Goal: Transaction & Acquisition: Purchase product/service

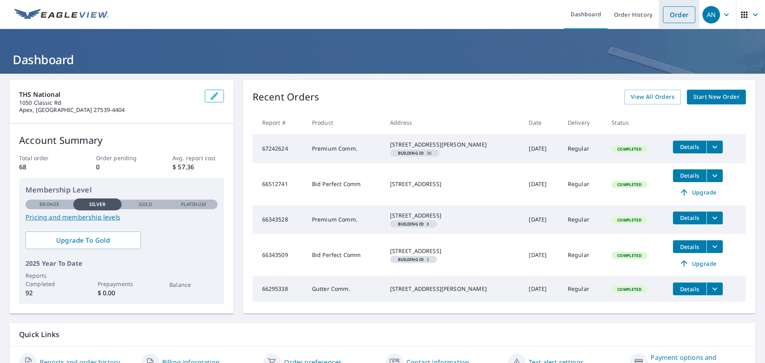
click at [676, 14] on link "Order" at bounding box center [679, 14] width 32 height 17
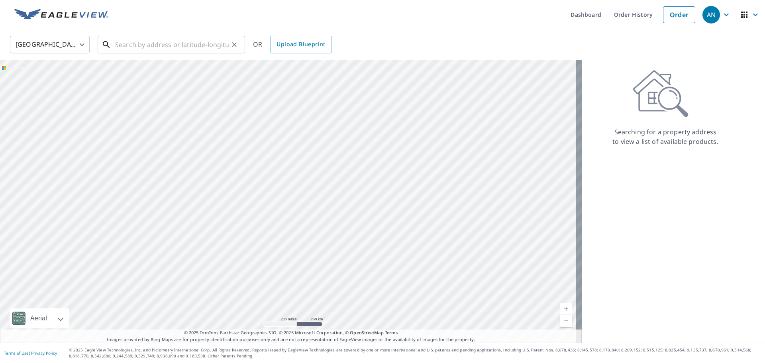
click at [133, 41] on input "text" at bounding box center [172, 44] width 114 height 22
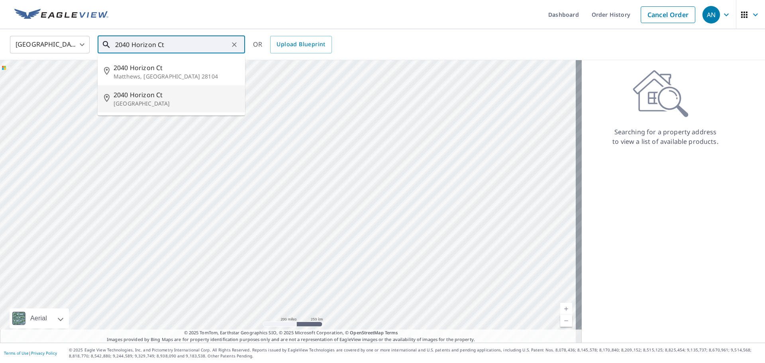
click at [131, 102] on p "[GEOGRAPHIC_DATA]" at bounding box center [176, 104] width 125 height 8
type input "[STREET_ADDRESS]"
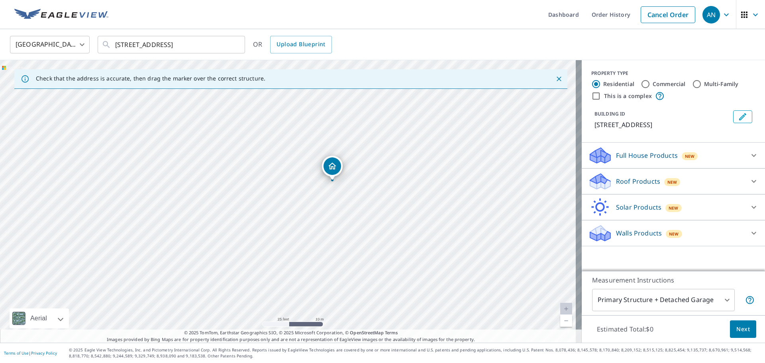
drag, startPoint x: 301, startPoint y: 217, endPoint x: 297, endPoint y: 269, distance: 52.4
click at [297, 269] on div "[STREET_ADDRESS]" at bounding box center [291, 201] width 582 height 283
click at [641, 83] on input "Commercial" at bounding box center [646, 84] width 10 height 10
radio input "true"
type input "4"
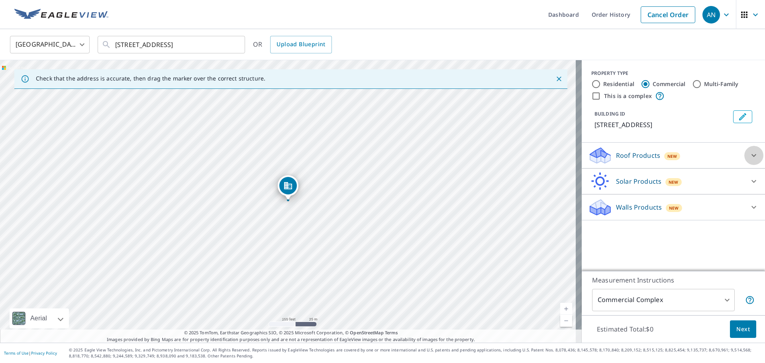
click at [749, 155] on icon at bounding box center [754, 156] width 10 height 10
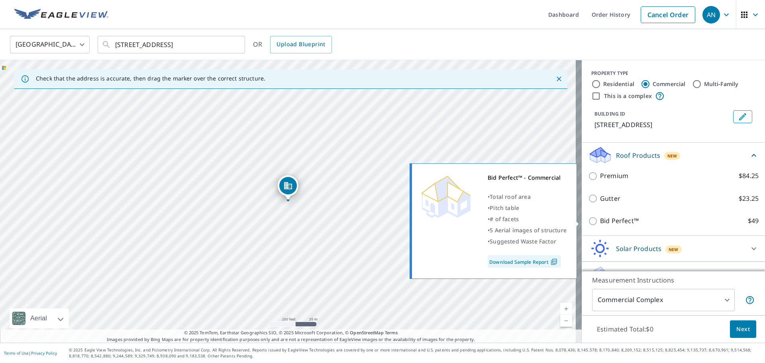
click at [588, 223] on input "Bid Perfect™ $49" at bounding box center [594, 221] width 12 height 10
checkbox input "true"
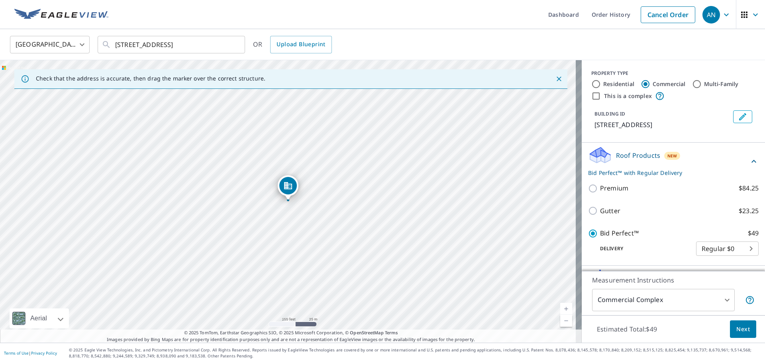
click at [591, 85] on input "Residential" at bounding box center [596, 84] width 10 height 10
radio input "true"
type input "1"
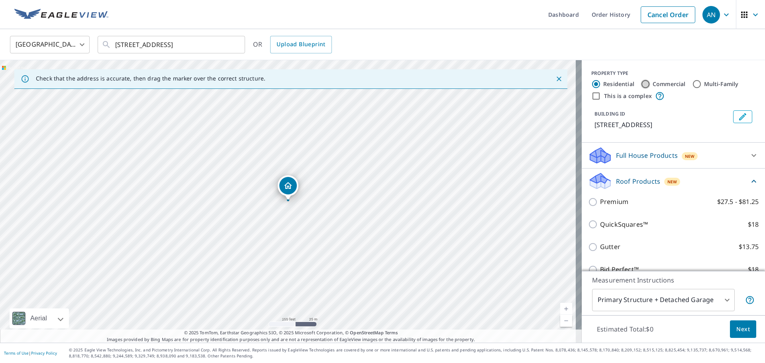
click at [641, 81] on input "Commercial" at bounding box center [646, 84] width 10 height 10
radio input "true"
type input "4"
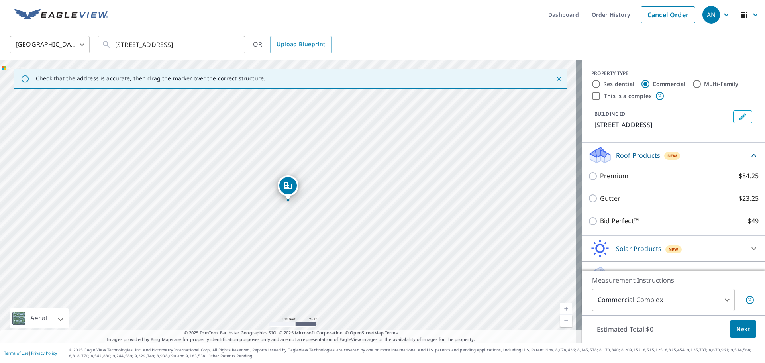
click at [694, 84] on input "Multi-Family" at bounding box center [697, 84] width 10 height 10
radio input "true"
type input "2"
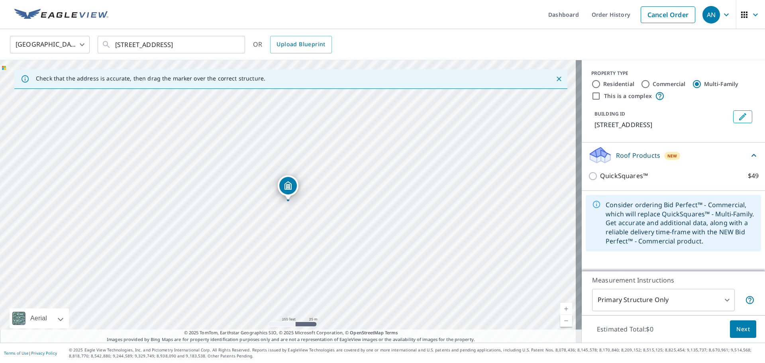
click at [641, 81] on input "Commercial" at bounding box center [646, 84] width 10 height 10
radio input "true"
type input "4"
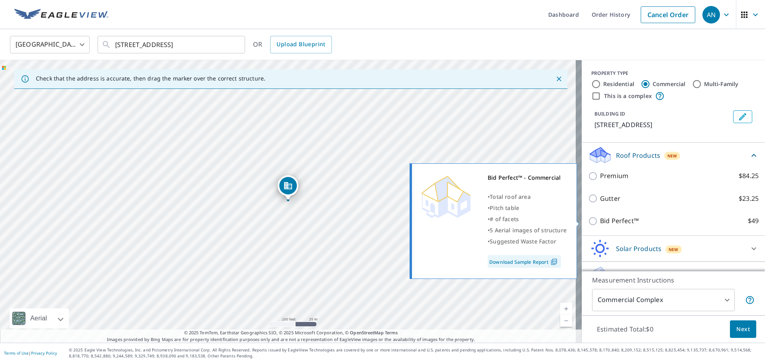
click at [590, 220] on input "Bid Perfect™ $49" at bounding box center [594, 221] width 12 height 10
checkbox input "true"
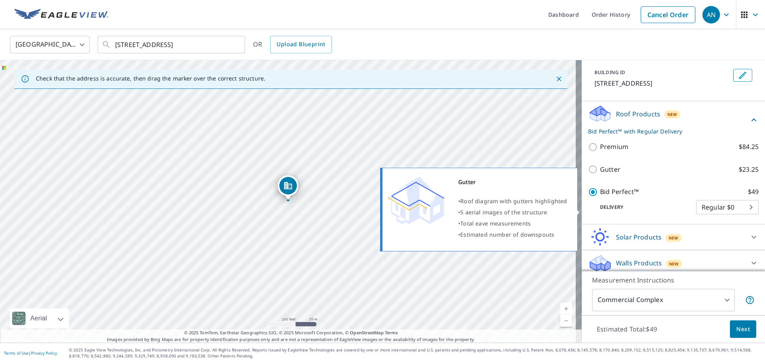
scroll to position [47, 0]
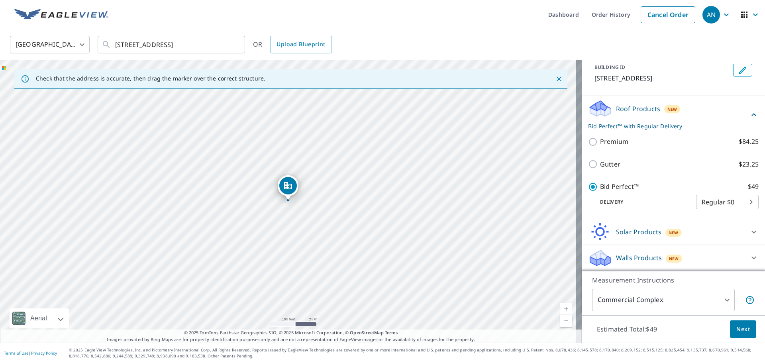
click at [737, 327] on span "Next" at bounding box center [744, 329] width 14 height 10
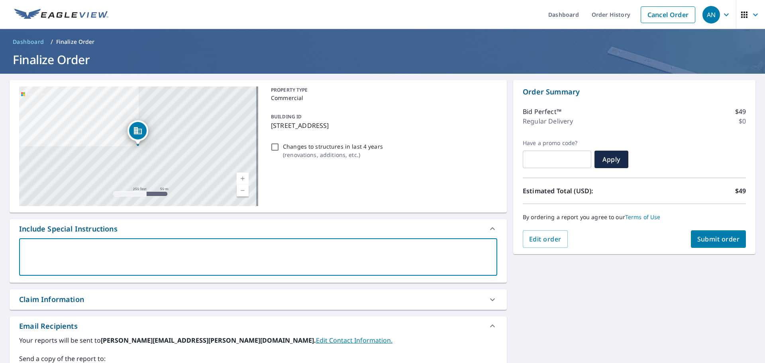
click at [206, 258] on textarea at bounding box center [258, 257] width 467 height 23
type textarea "B"
type textarea "x"
checkbox input "true"
type textarea "Bu"
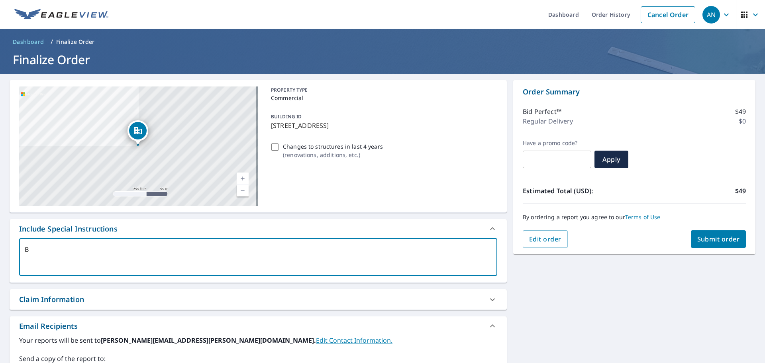
type textarea "x"
checkbox input "true"
type textarea "[PERSON_NAME]"
type textarea "x"
checkbox input "true"
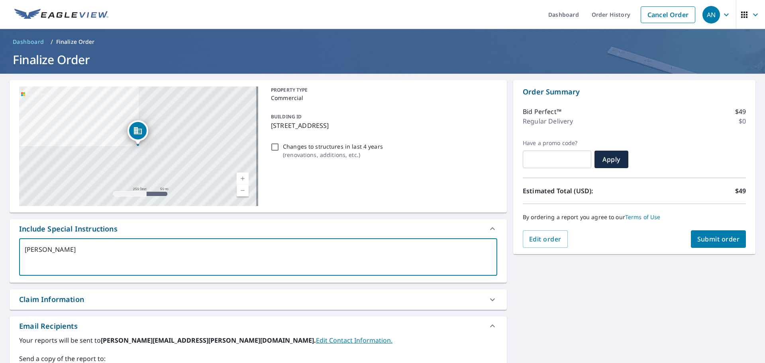
type textarea "Buil"
type textarea "x"
checkbox input "true"
type textarea "Build"
type textarea "x"
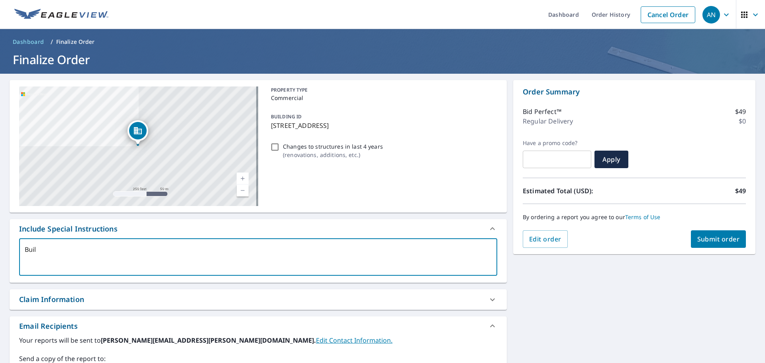
checkbox input "true"
type textarea "Buildi"
type textarea "x"
checkbox input "true"
type textarea "Buildin"
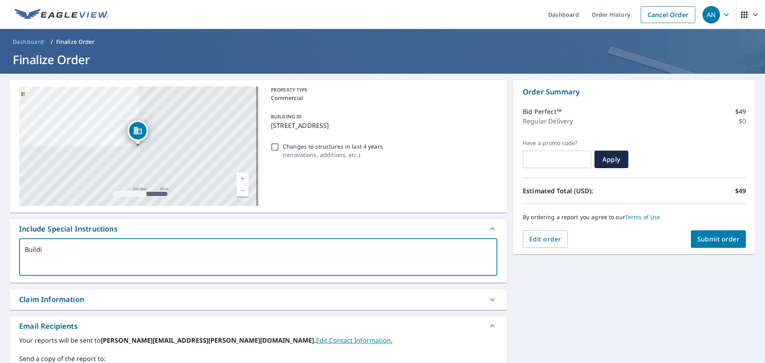
type textarea "x"
checkbox input "true"
type textarea "Building"
type textarea "x"
checkbox input "true"
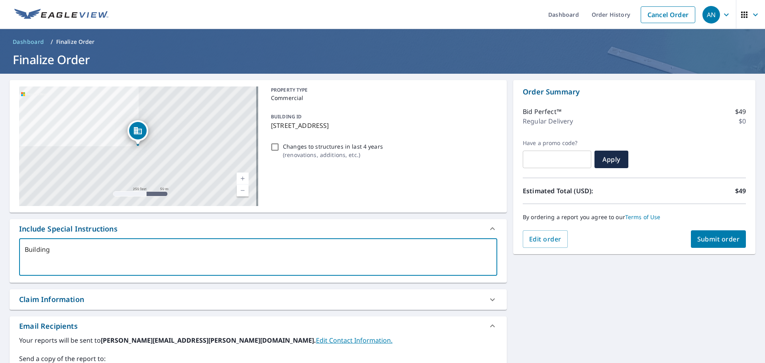
type textarea "Building"
type textarea "x"
checkbox input "true"
type textarea "Building S"
type textarea "x"
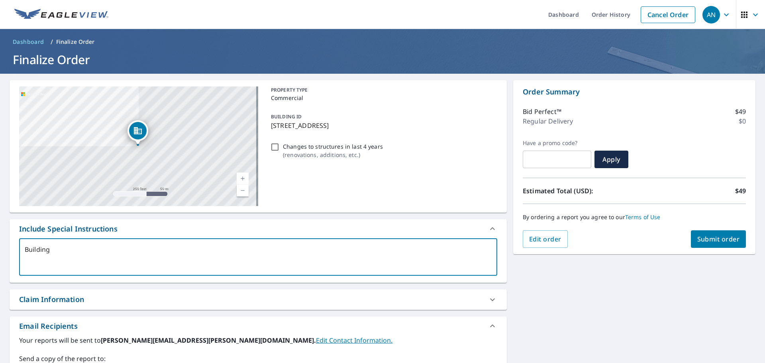
checkbox input "true"
type textarea "Building St"
type textarea "x"
checkbox input "true"
type textarea "Building Sty"
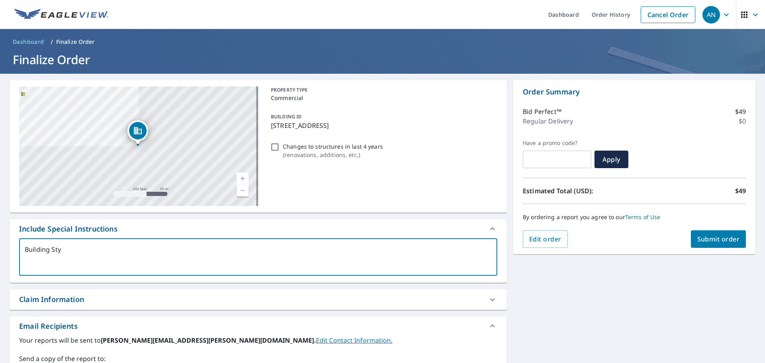
type textarea "x"
checkbox input "true"
type textarea "Building Styl"
type textarea "x"
checkbox input "true"
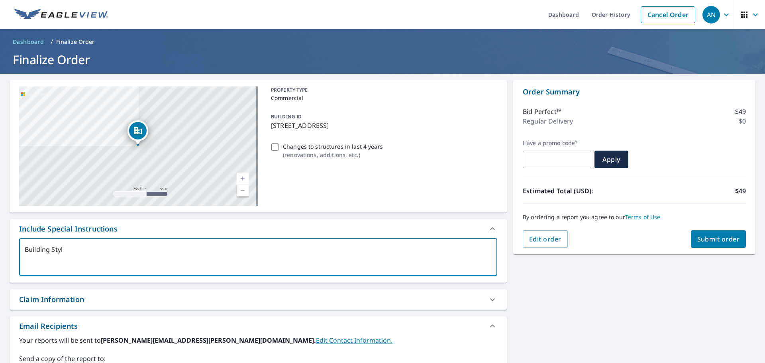
type textarea "Building Style"
type textarea "x"
checkbox input "true"
type textarea "Building Style"
type textarea "x"
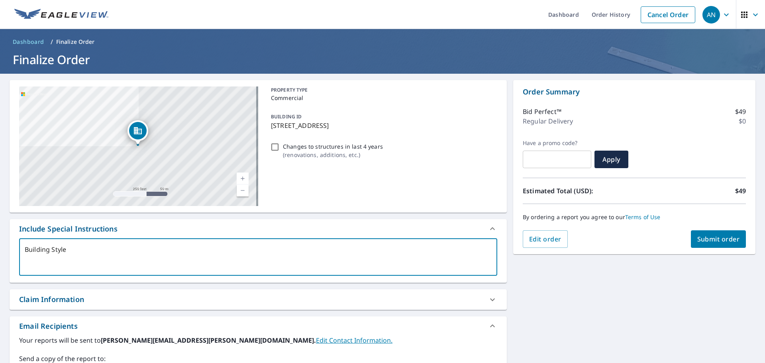
checkbox input "true"
type textarea "Building Style 1"
type textarea "x"
checkbox input "true"
type textarea "Building Style 1"
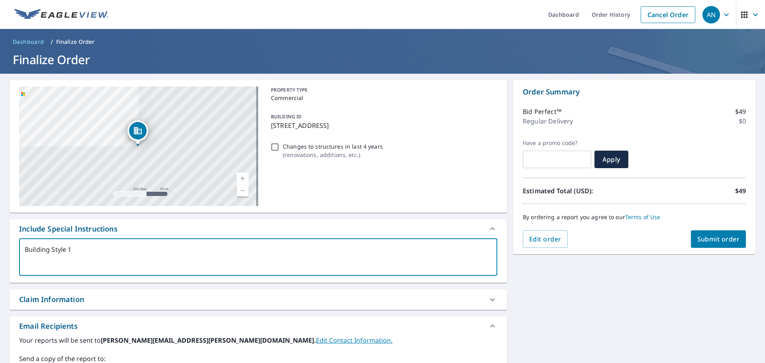
type textarea "x"
click at [221, 231] on div "Include Special Instructions" at bounding box center [251, 229] width 464 height 11
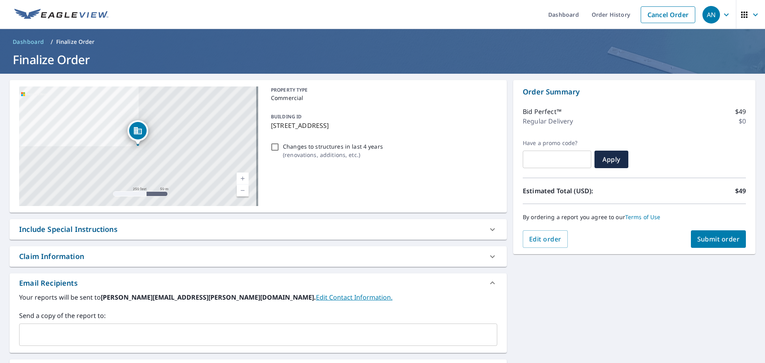
click at [221, 231] on div "Include Special Instructions" at bounding box center [251, 229] width 464 height 11
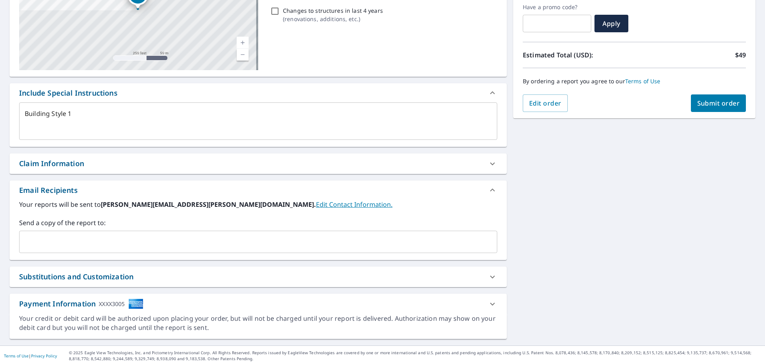
scroll to position [139, 0]
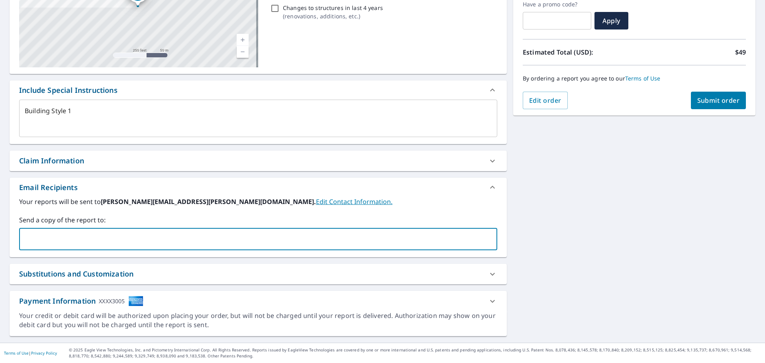
click at [177, 234] on input "text" at bounding box center [252, 239] width 459 height 15
type input "[PERSON_NAME][EMAIL_ADDRESS][DOMAIN_NAME]"
type textarea "x"
checkbox input "true"
click at [232, 218] on label "Send a copy of the report to:" at bounding box center [258, 220] width 478 height 10
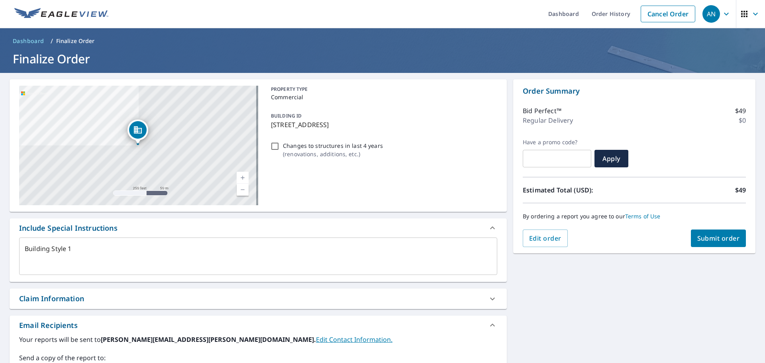
scroll to position [0, 0]
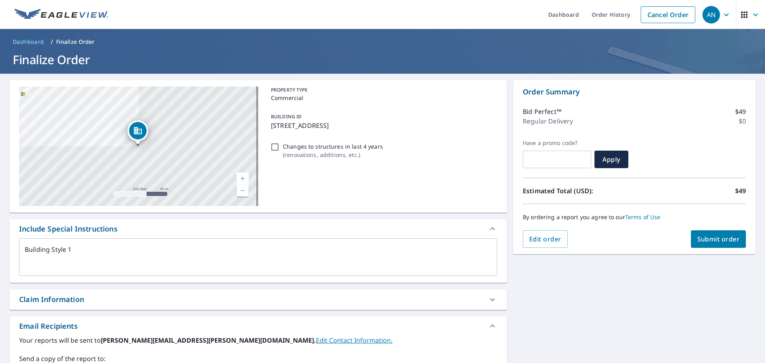
click at [718, 240] on span "Submit order" at bounding box center [719, 239] width 43 height 9
type textarea "x"
checkbox input "true"
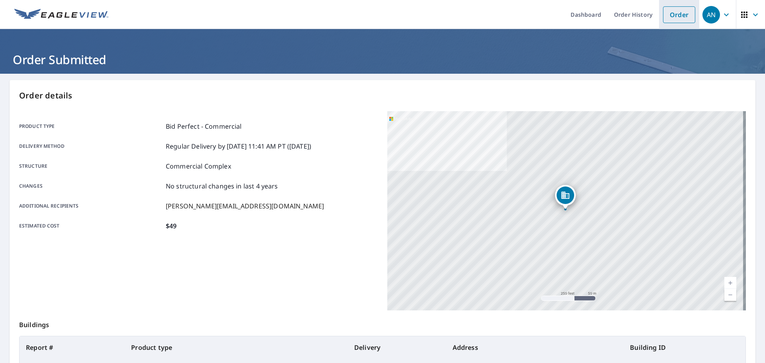
click at [671, 17] on link "Order" at bounding box center [679, 14] width 32 height 17
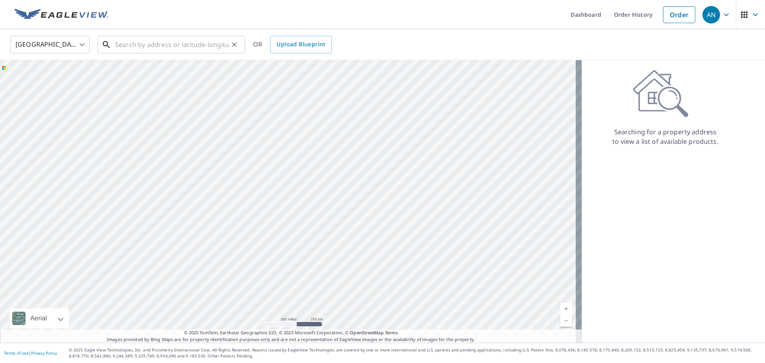
click at [175, 47] on input "text" at bounding box center [172, 44] width 114 height 22
click at [143, 46] on input "text" at bounding box center [172, 44] width 114 height 22
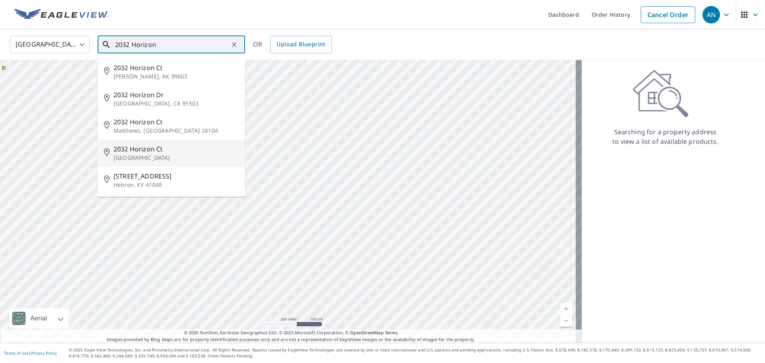
click at [146, 154] on p "[GEOGRAPHIC_DATA]" at bounding box center [176, 158] width 125 height 8
type input "[STREET_ADDRESS]"
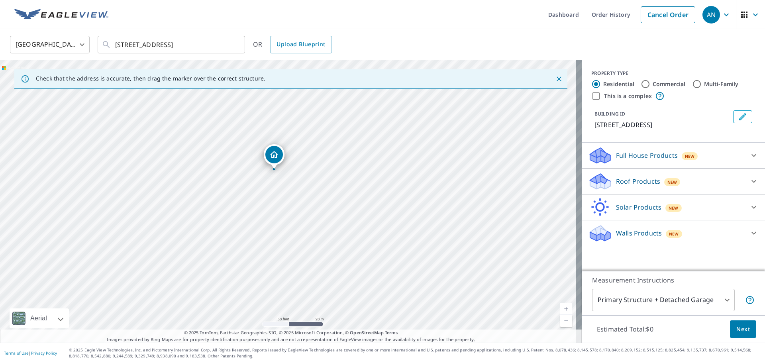
click at [641, 85] on input "Commercial" at bounding box center [646, 84] width 10 height 10
radio input "true"
type input "4"
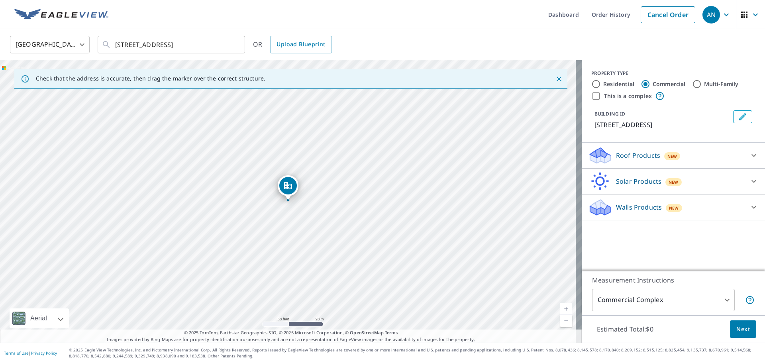
click at [631, 156] on p "Roof Products" at bounding box center [638, 156] width 44 height 10
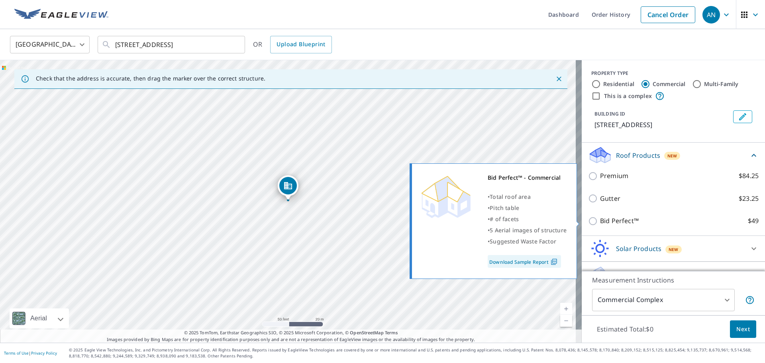
click at [607, 220] on p "Bid Perfect™" at bounding box center [619, 221] width 39 height 10
click at [600, 220] on input "Bid Perfect™ $49" at bounding box center [594, 221] width 12 height 10
checkbox input "true"
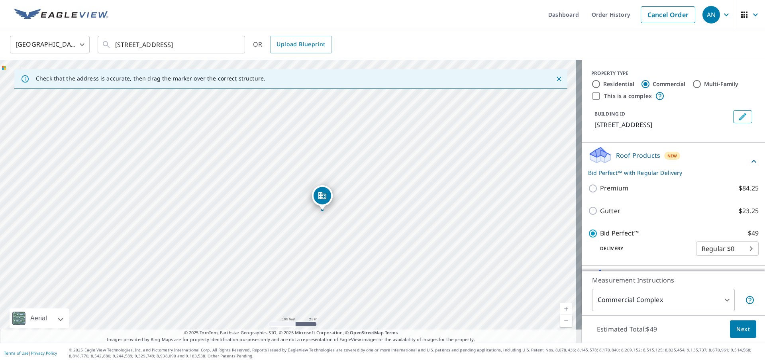
click at [737, 327] on span "Next" at bounding box center [744, 329] width 14 height 10
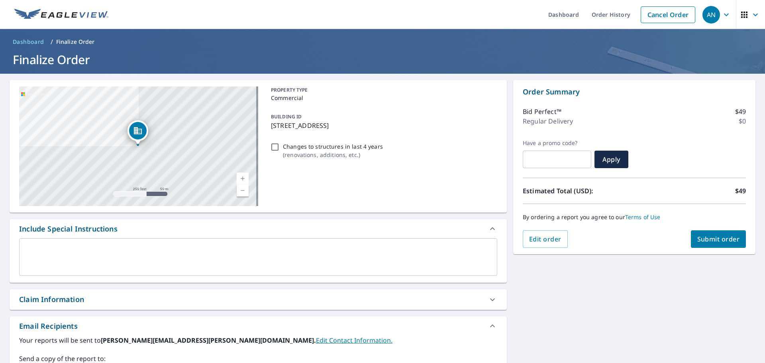
click at [109, 256] on textarea at bounding box center [258, 257] width 467 height 23
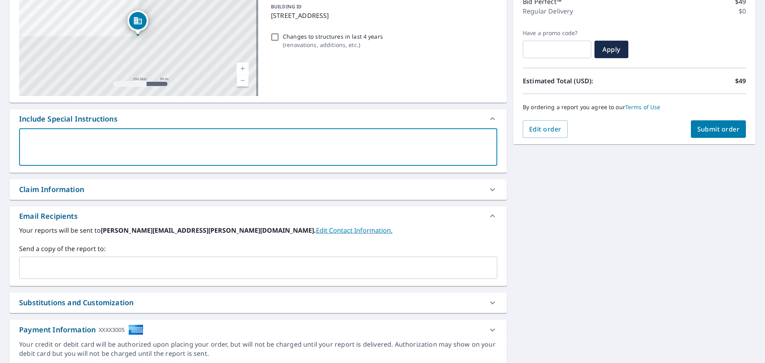
scroll to position [120, 0]
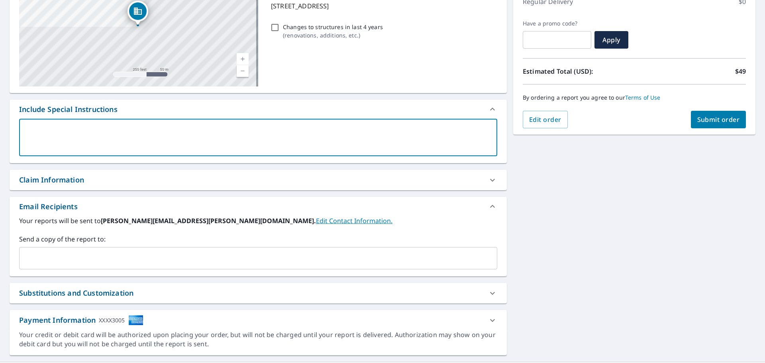
click at [102, 129] on textarea at bounding box center [258, 137] width 467 height 23
type textarea "B"
type textarea "x"
checkbox input "true"
type textarea "Bu"
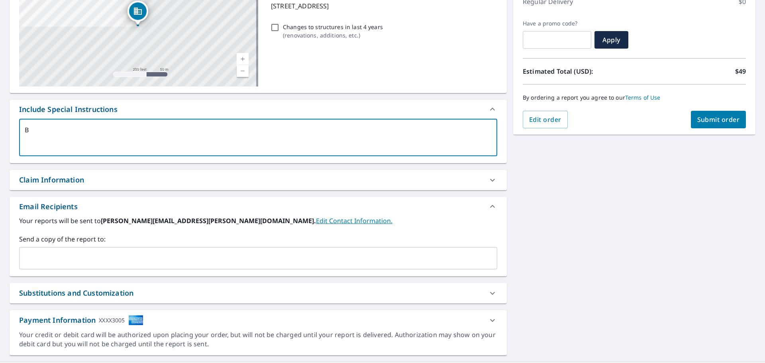
type textarea "x"
checkbox input "true"
type textarea "[PERSON_NAME]"
type textarea "x"
checkbox input "true"
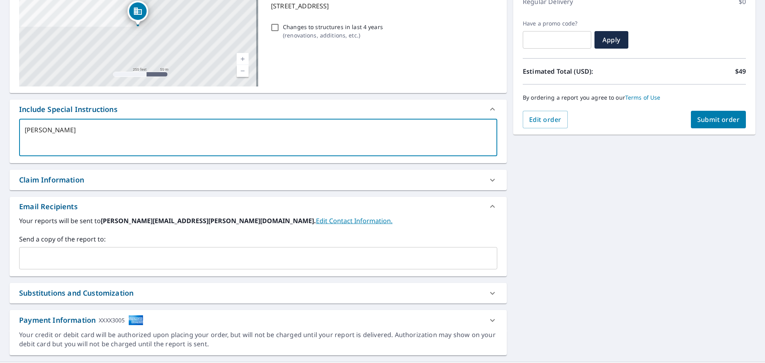
type textarea "Buil"
type textarea "x"
checkbox input "true"
type textarea "Build"
type textarea "x"
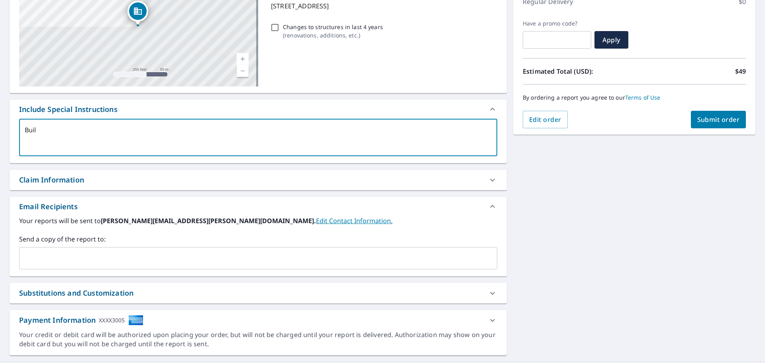
checkbox input "true"
type textarea "Buildi"
type textarea "x"
checkbox input "true"
type textarea "Buildin"
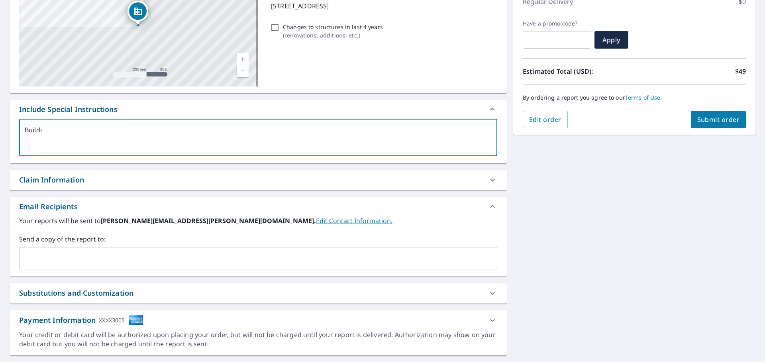
type textarea "x"
checkbox input "true"
type textarea "Building"
type textarea "x"
checkbox input "true"
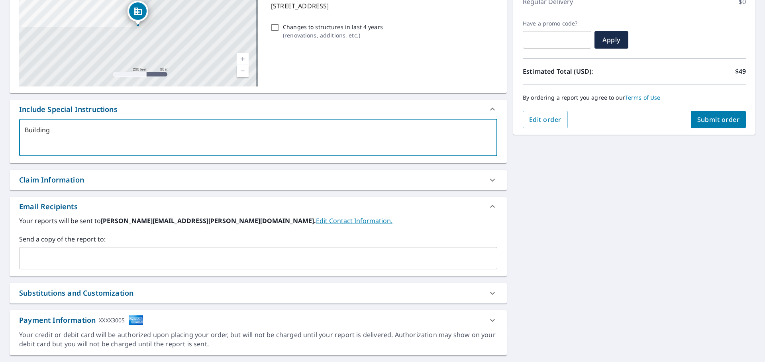
type textarea "Building"
type textarea "x"
checkbox input "true"
type textarea "Building S"
type textarea "x"
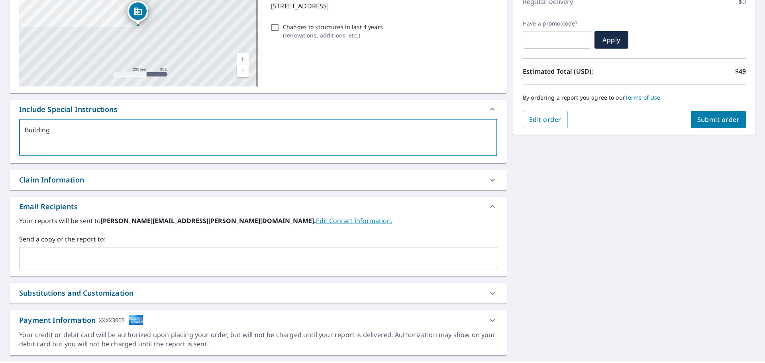
checkbox input "true"
type textarea "Building St"
type textarea "x"
checkbox input "true"
type textarea "Building Sty"
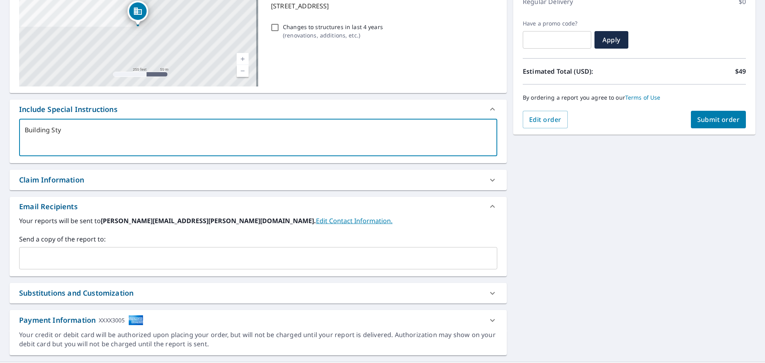
type textarea "x"
checkbox input "true"
type textarea "Building Styl"
type textarea "x"
checkbox input "true"
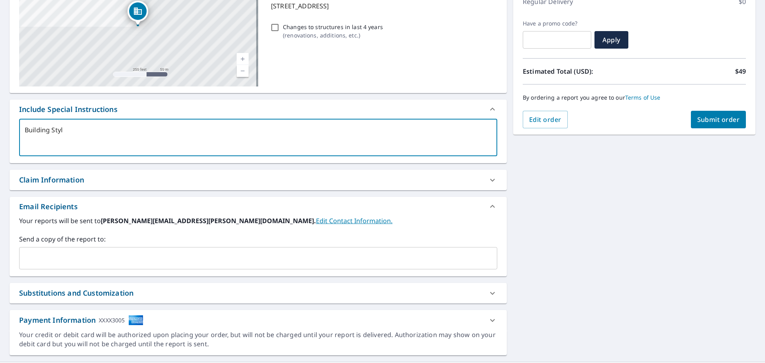
type textarea "Building Style"
type textarea "x"
checkbox input "true"
type textarea "Building Style"
type textarea "x"
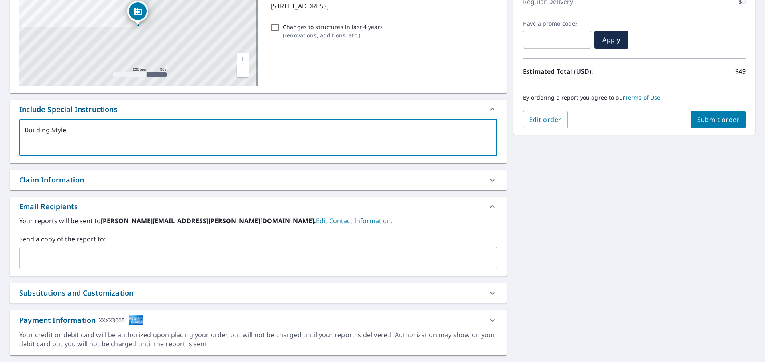
checkbox input "true"
type textarea "Building Style 2"
type textarea "x"
checkbox input "true"
type textarea "Building Style 2"
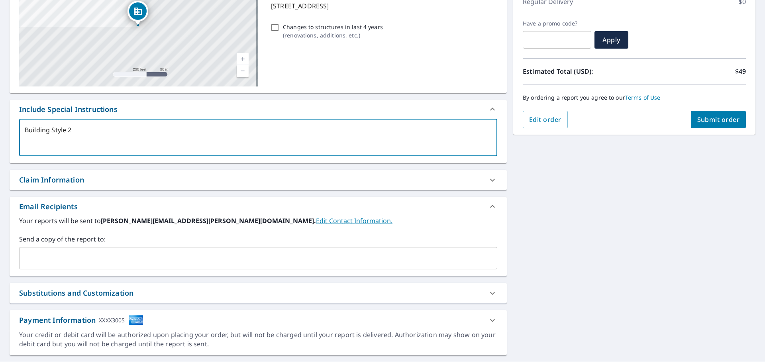
click at [592, 220] on div "[STREET_ADDRESS] A standard road map Aerial A detailed look from above Labels L…" at bounding box center [382, 158] width 765 height 408
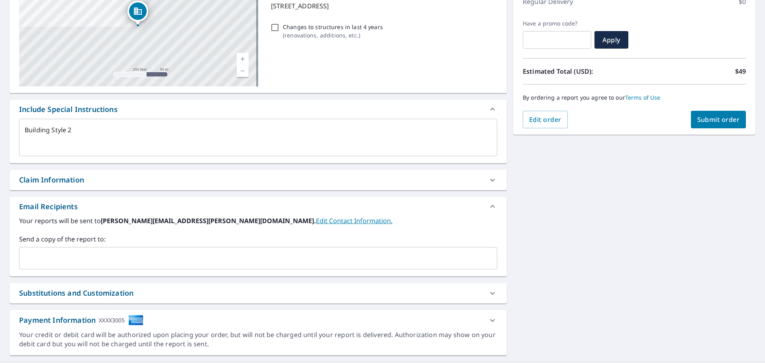
click at [726, 108] on div "By ordering a report you agree to our Terms of Use" at bounding box center [634, 97] width 223 height 26
click at [721, 116] on span "Submit order" at bounding box center [719, 119] width 43 height 9
type textarea "x"
checkbox input "true"
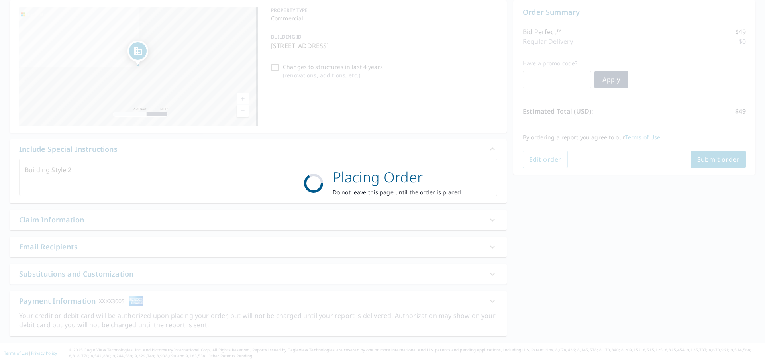
scroll to position [80, 0]
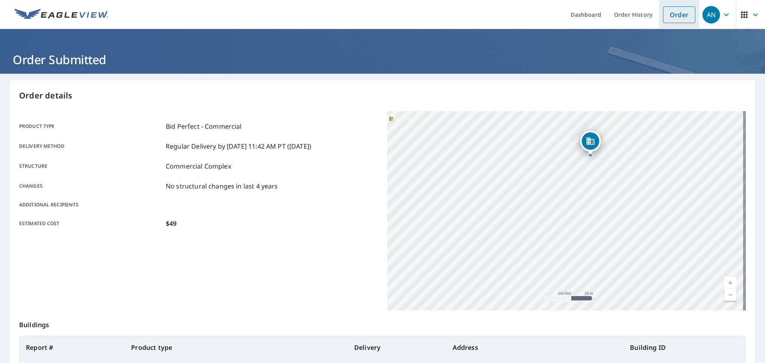
click at [675, 12] on link "Order" at bounding box center [679, 14] width 32 height 17
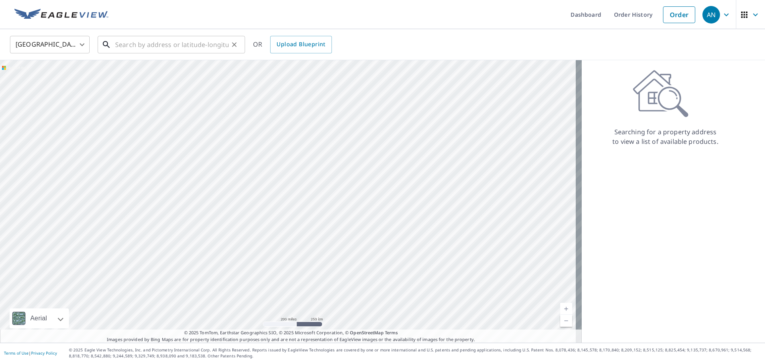
click at [196, 47] on input "text" at bounding box center [172, 44] width 114 height 22
click at [117, 45] on input "text" at bounding box center [172, 44] width 114 height 22
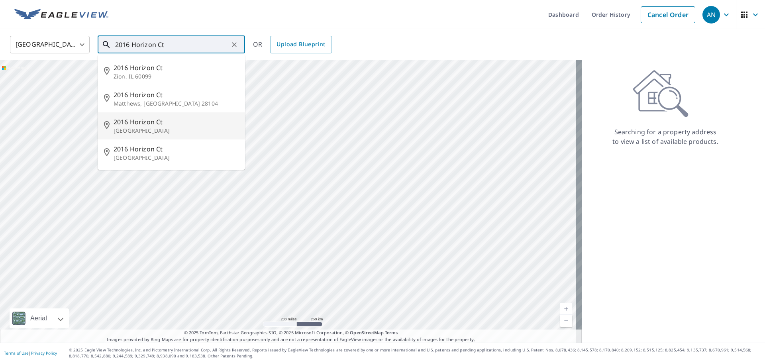
click at [135, 126] on span "2016 Horizon Ct" at bounding box center [176, 122] width 125 height 10
type input "2016 Horizon [GEOGRAPHIC_DATA]"
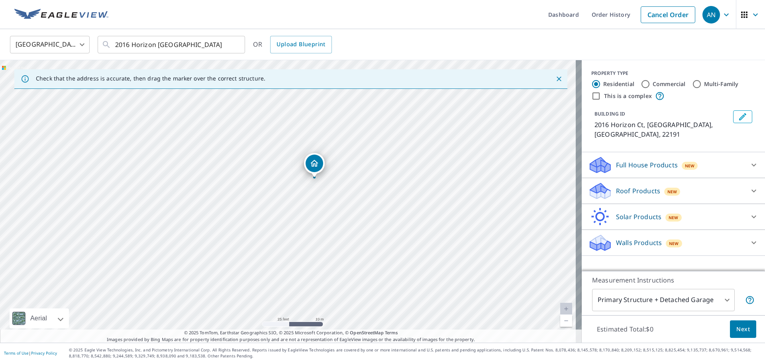
click at [658, 84] on label "Commercial" at bounding box center [669, 84] width 33 height 8
click at [650, 84] on input "Commercial" at bounding box center [646, 84] width 10 height 10
radio input "true"
type input "4"
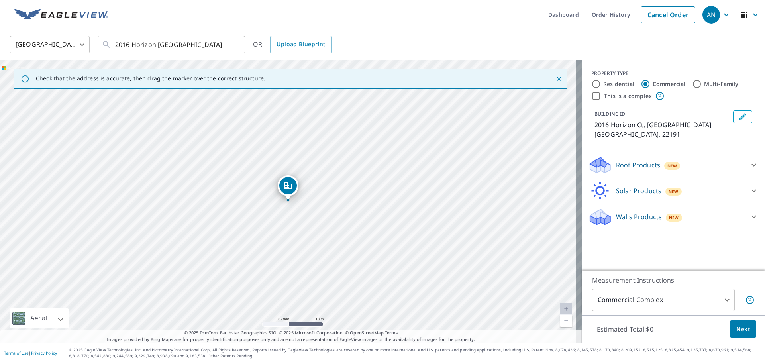
click at [637, 160] on p "Roof Products" at bounding box center [638, 165] width 44 height 10
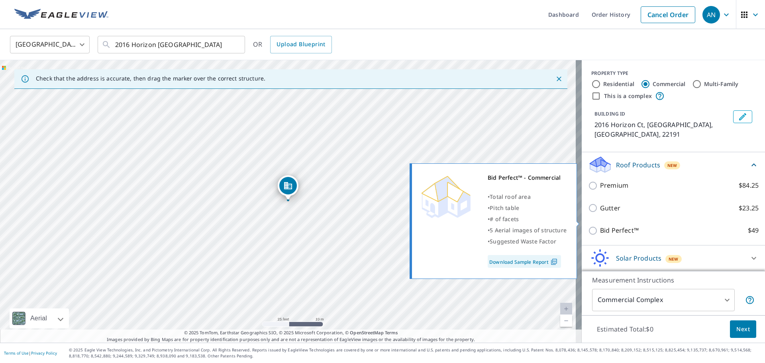
click at [613, 226] on p "Bid Perfect™" at bounding box center [619, 231] width 39 height 10
click at [600, 226] on input "Bid Perfect™ $49" at bounding box center [594, 231] width 12 height 10
checkbox input "true"
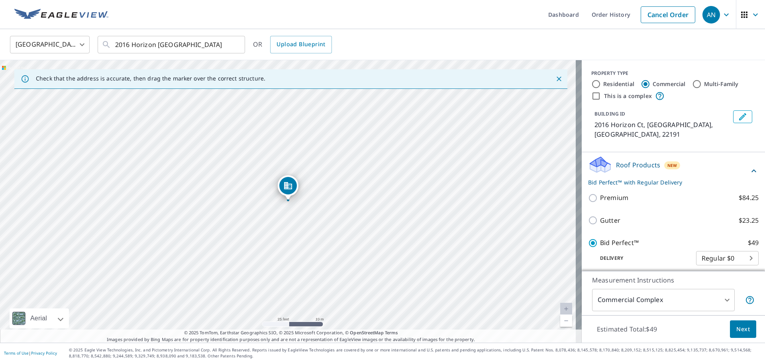
click at [737, 331] on span "Next" at bounding box center [744, 329] width 14 height 10
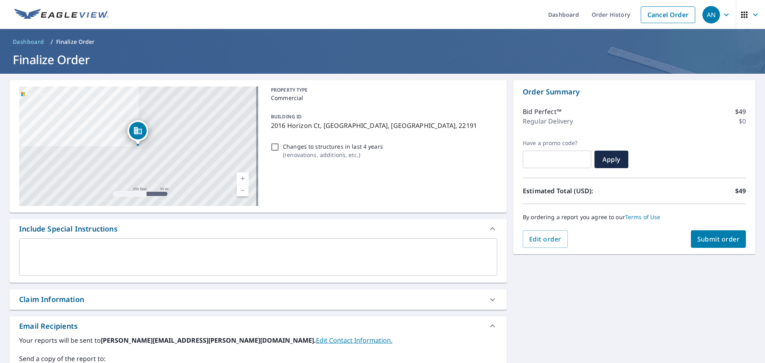
click at [149, 258] on textarea at bounding box center [258, 257] width 467 height 23
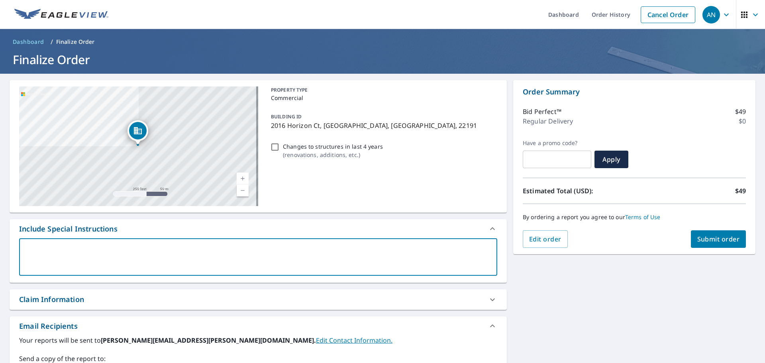
type textarea "B"
type textarea "x"
checkbox input "true"
type textarea "Bu"
type textarea "x"
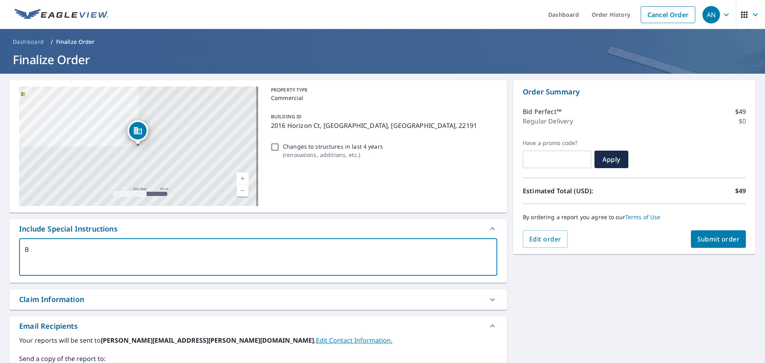
checkbox input "true"
type textarea "[PERSON_NAME]"
type textarea "x"
checkbox input "true"
type textarea "Buil"
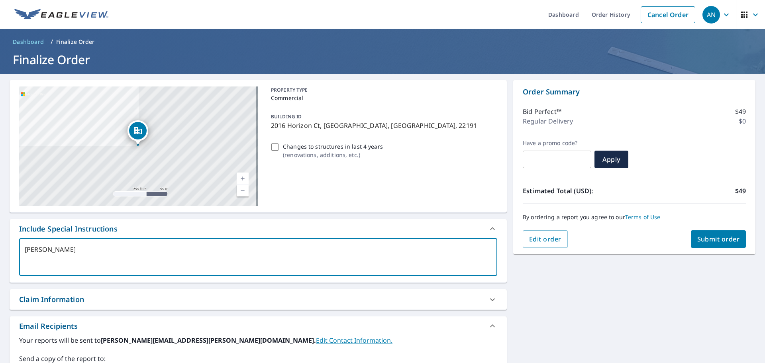
type textarea "x"
checkbox input "true"
type textarea "Build"
type textarea "x"
checkbox input "true"
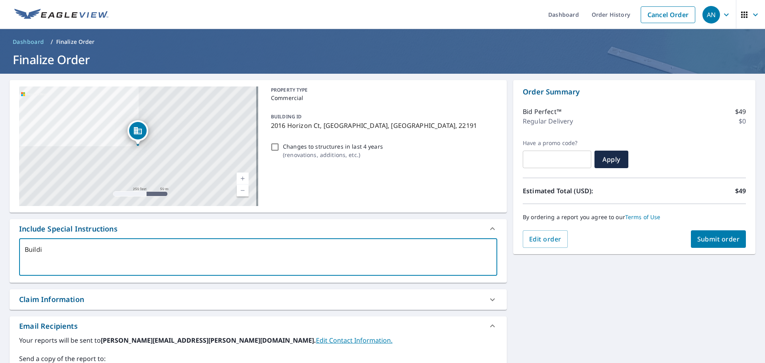
type textarea "Buildin"
type textarea "x"
checkbox input "true"
type textarea "Building"
type textarea "x"
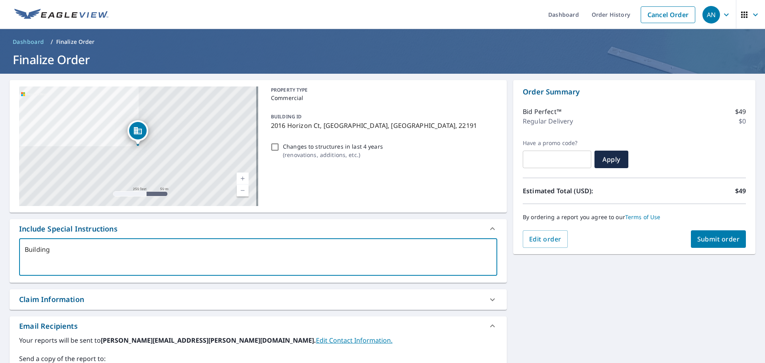
checkbox input "true"
type textarea "Building"
type textarea "x"
checkbox input "true"
type textarea "Building S"
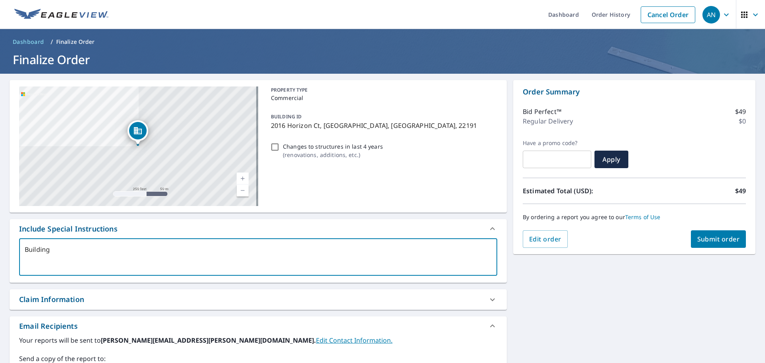
type textarea "x"
checkbox input "true"
type textarea "Building St"
type textarea "x"
checkbox input "true"
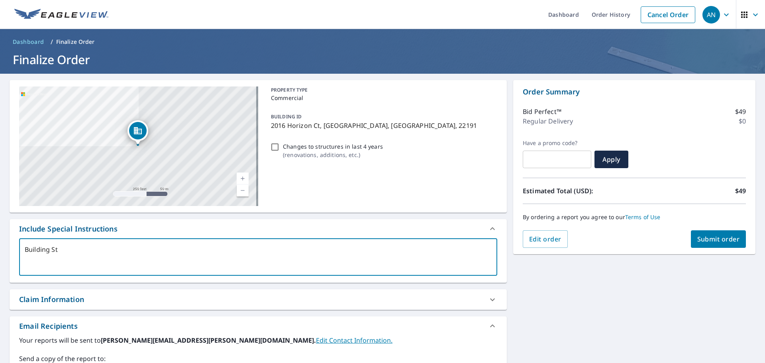
type textarea "Building Sty"
type textarea "x"
checkbox input "true"
type textarea "Building Styl"
type textarea "x"
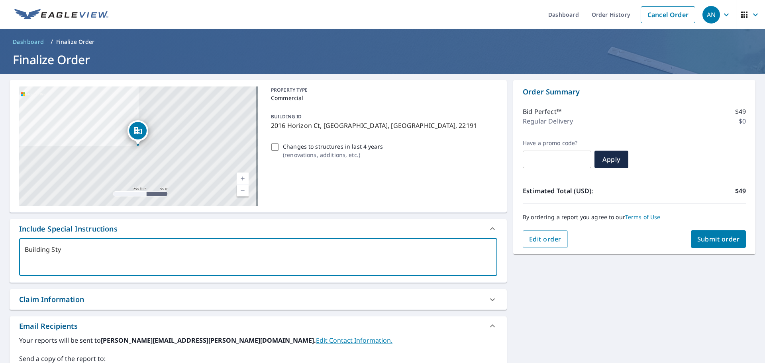
checkbox input "true"
type textarea "Building Style"
type textarea "x"
checkbox input "true"
type textarea "Building Style"
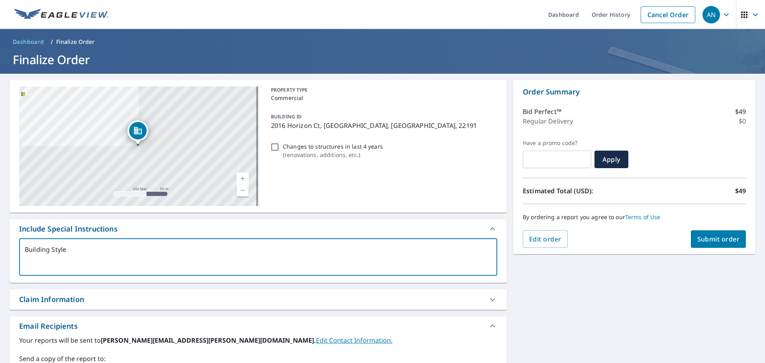
type textarea "x"
checkbox input "true"
type textarea "Building Style 3"
type textarea "x"
checkbox input "true"
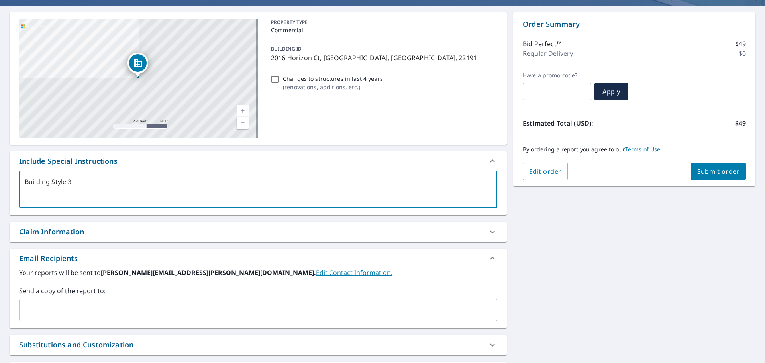
scroll to position [80, 0]
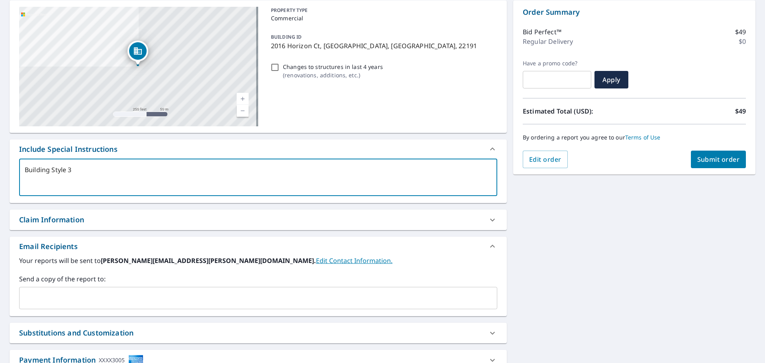
type textarea "Building Style 3"
type textarea "x"
click at [95, 295] on input "text" at bounding box center [252, 298] width 459 height 15
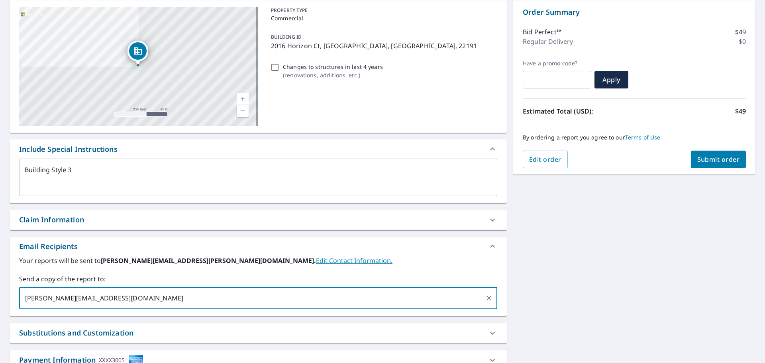
type input "[PERSON_NAME][EMAIL_ADDRESS][DOMAIN_NAME]"
type textarea "x"
checkbox input "true"
click at [135, 275] on label "Send a copy of the report to:" at bounding box center [258, 279] width 478 height 10
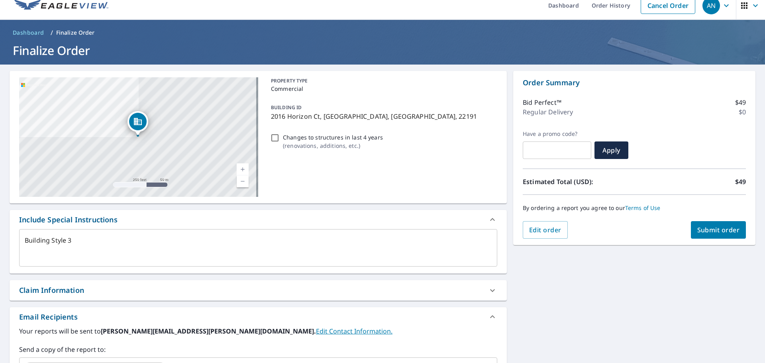
scroll to position [0, 0]
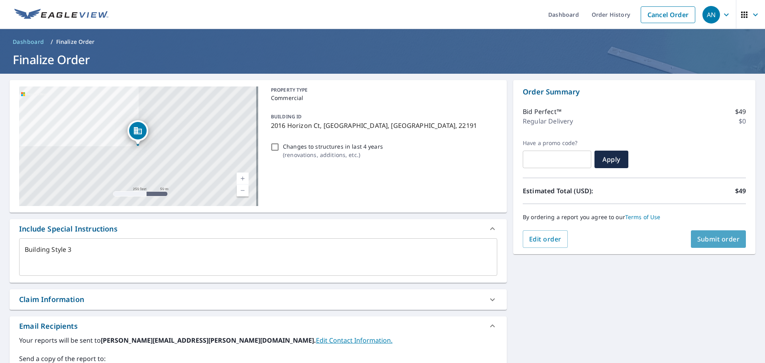
click at [715, 240] on span "Submit order" at bounding box center [719, 239] width 43 height 9
type textarea "x"
checkbox input "true"
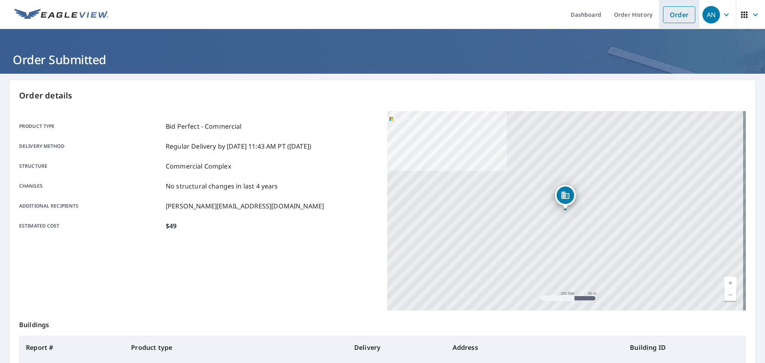
click at [681, 13] on link "Order" at bounding box center [679, 14] width 32 height 17
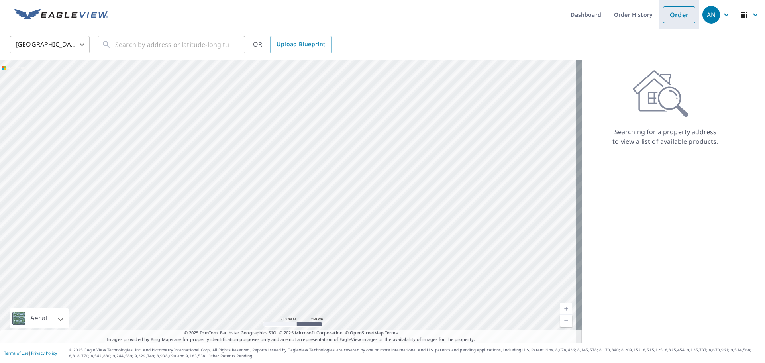
click at [668, 16] on link "Order" at bounding box center [679, 14] width 32 height 17
click at [162, 47] on input "text" at bounding box center [172, 44] width 114 height 22
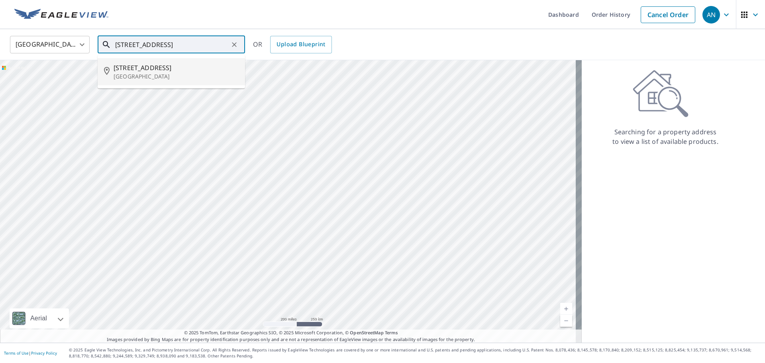
click at [155, 69] on span "[STREET_ADDRESS]" at bounding box center [176, 68] width 125 height 10
type input "[STREET_ADDRESS]"
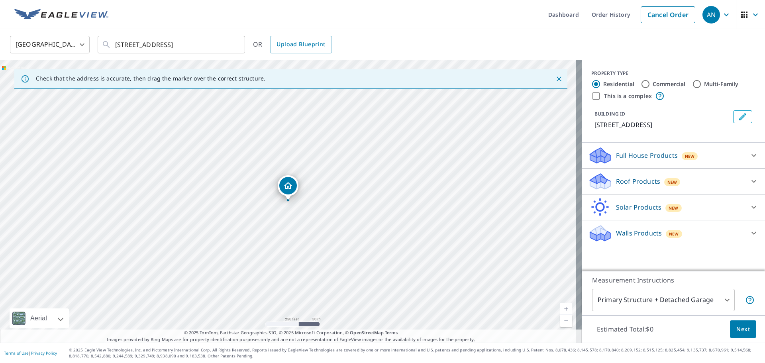
click at [641, 84] on input "Commercial" at bounding box center [646, 84] width 10 height 10
radio input "true"
type input "4"
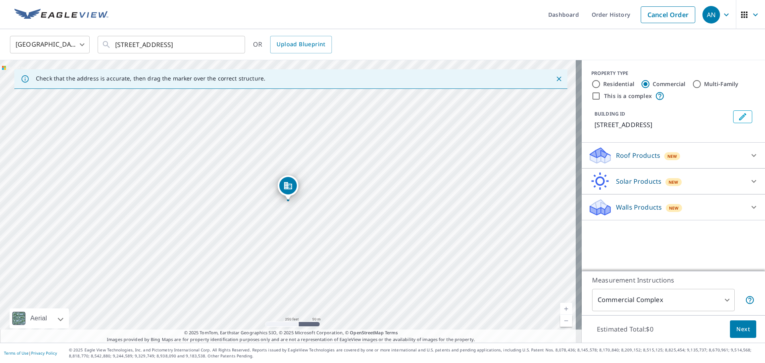
click at [641, 160] on p "Roof Products" at bounding box center [638, 156] width 44 height 10
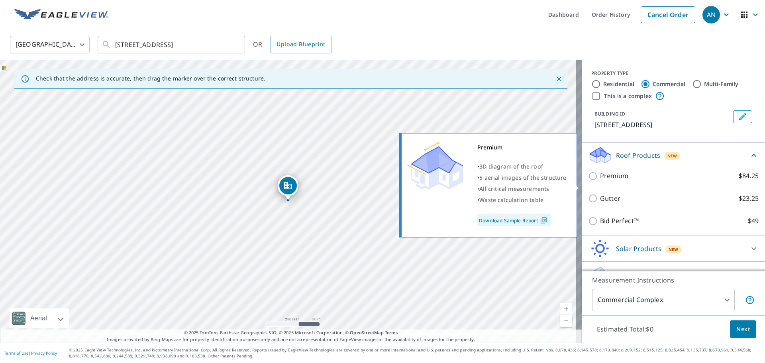
click at [588, 181] on input "Premium $84.25" at bounding box center [594, 176] width 12 height 10
checkbox input "true"
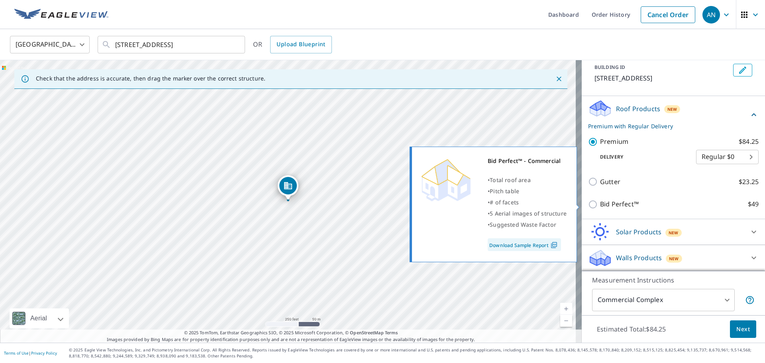
scroll to position [56, 0]
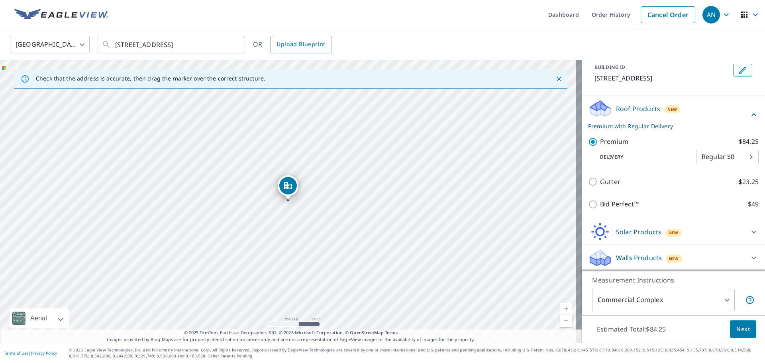
click at [744, 332] on span "Next" at bounding box center [744, 329] width 14 height 10
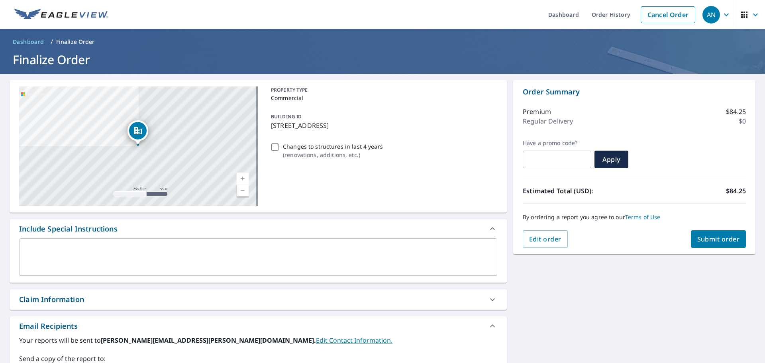
click at [142, 238] on div "Include Special Instructions" at bounding box center [258, 228] width 497 height 19
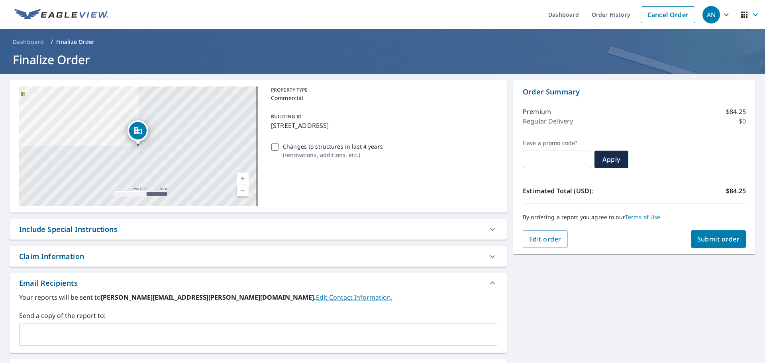
click at [149, 226] on div "Include Special Instructions" at bounding box center [251, 229] width 464 height 11
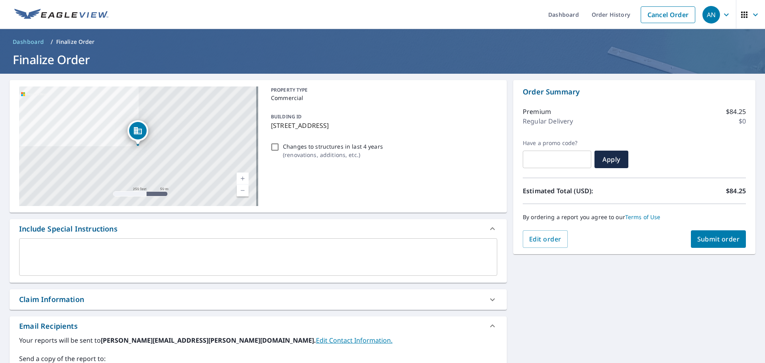
click at [124, 267] on textarea at bounding box center [258, 257] width 467 height 23
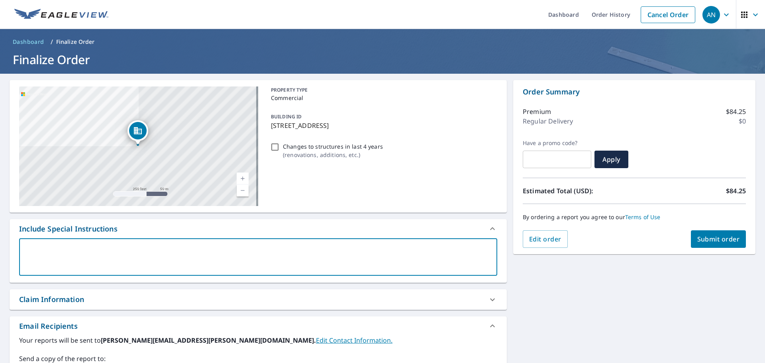
type textarea "B"
type textarea "x"
checkbox input "true"
type textarea "Bu"
type textarea "x"
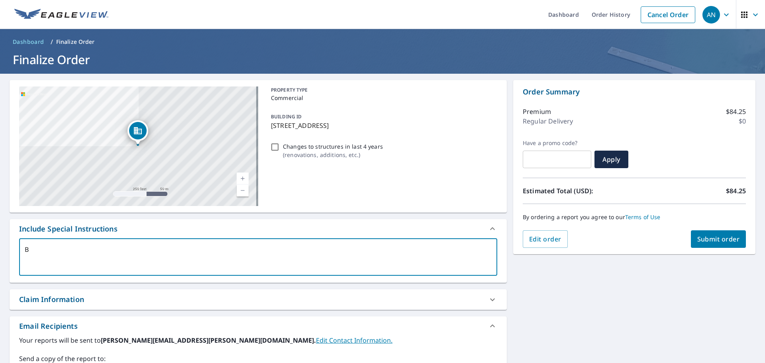
checkbox input "true"
type textarea "[PERSON_NAME]"
type textarea "x"
checkbox input "true"
type textarea "Buil"
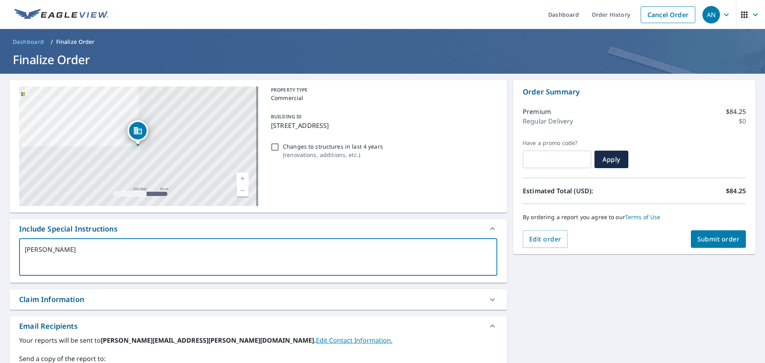
type textarea "x"
checkbox input "true"
type textarea "Build"
type textarea "x"
checkbox input "true"
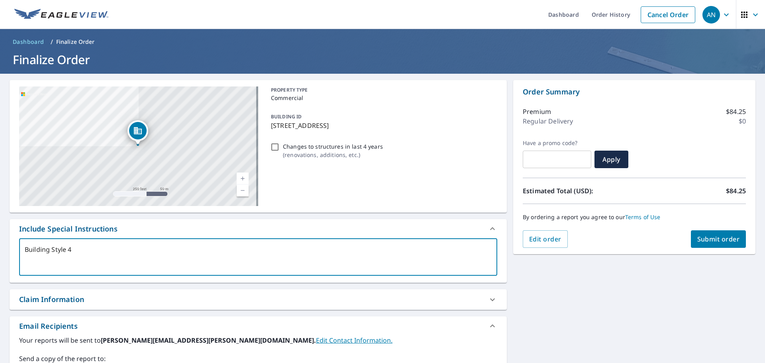
click at [131, 231] on div "Include Special Instructions" at bounding box center [251, 229] width 464 height 11
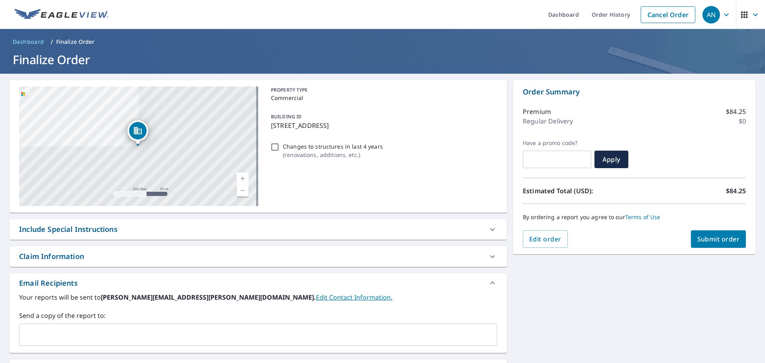
click at [132, 231] on div "Include Special Instructions" at bounding box center [251, 229] width 464 height 11
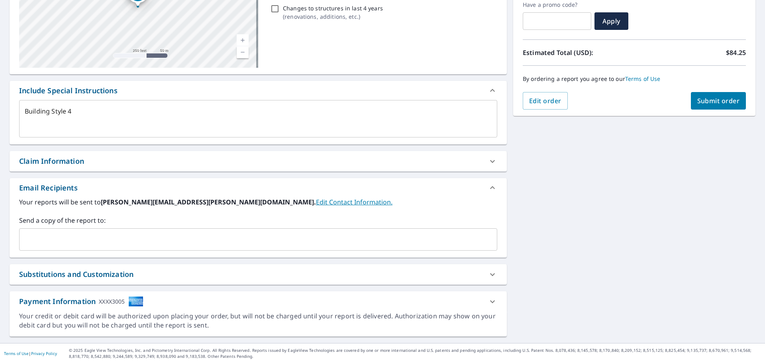
scroll to position [139, 0]
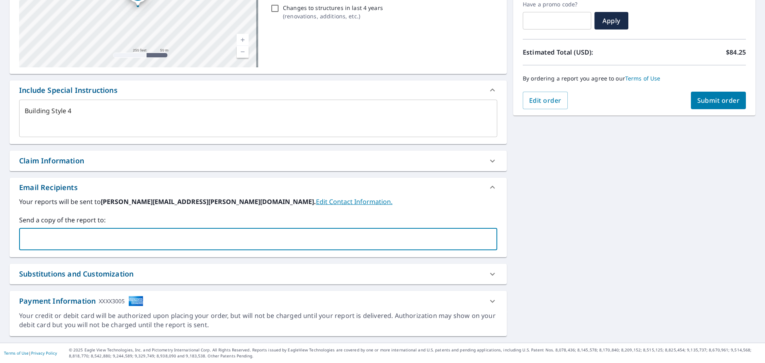
click at [215, 243] on input "text" at bounding box center [252, 239] width 459 height 15
click at [550, 204] on div "[STREET_ADDRESS] A standard road map Aerial A detailed look from above Labels L…" at bounding box center [382, 139] width 765 height 408
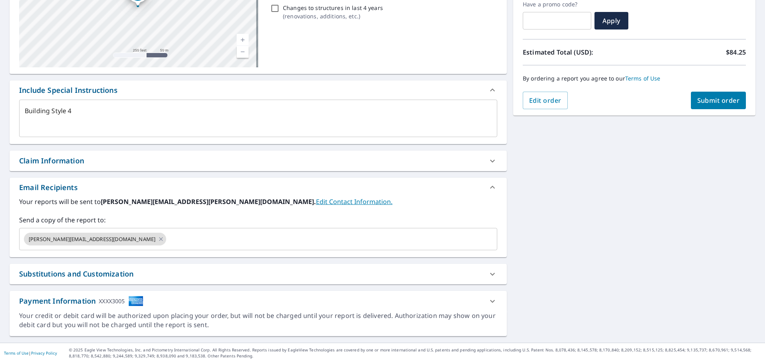
click at [710, 96] on span "Submit order" at bounding box center [719, 100] width 43 height 9
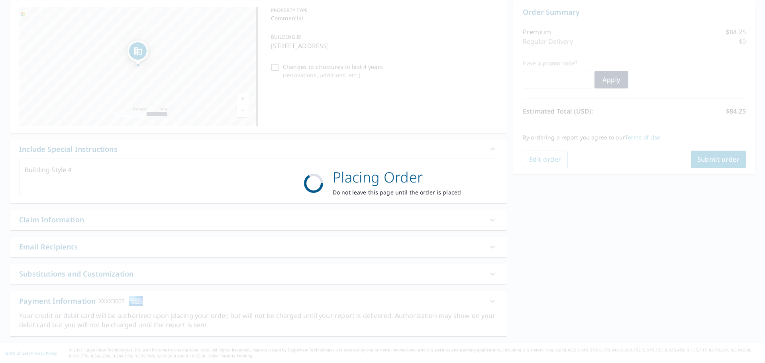
scroll to position [80, 0]
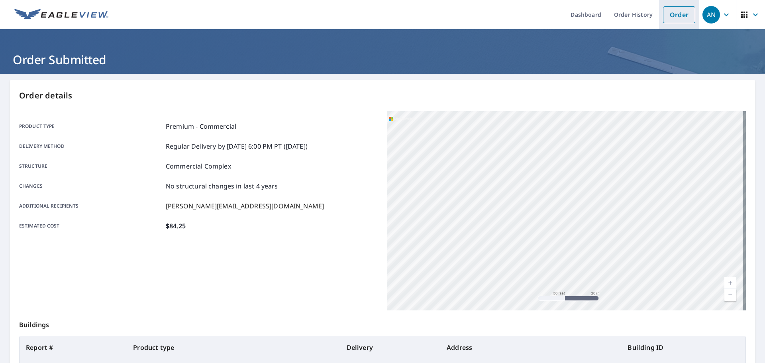
click at [688, 20] on link "Order" at bounding box center [679, 14] width 32 height 17
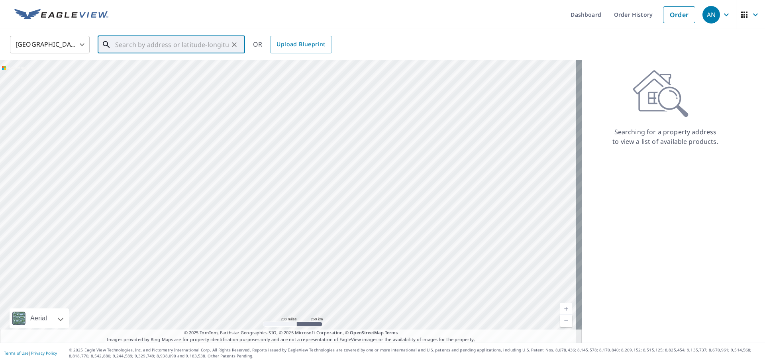
click at [130, 41] on input "text" at bounding box center [172, 44] width 114 height 22
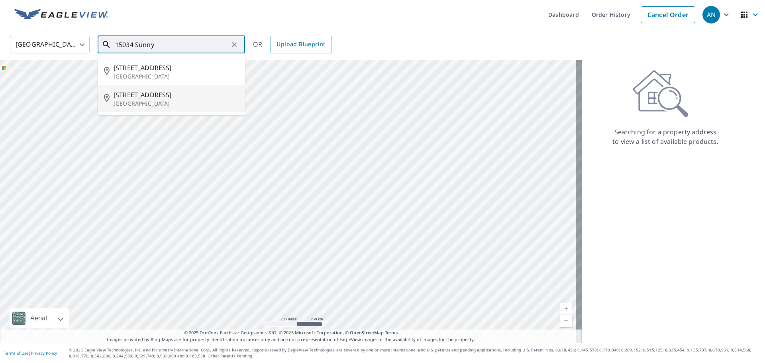
click at [130, 93] on span "[STREET_ADDRESS]" at bounding box center [176, 95] width 125 height 10
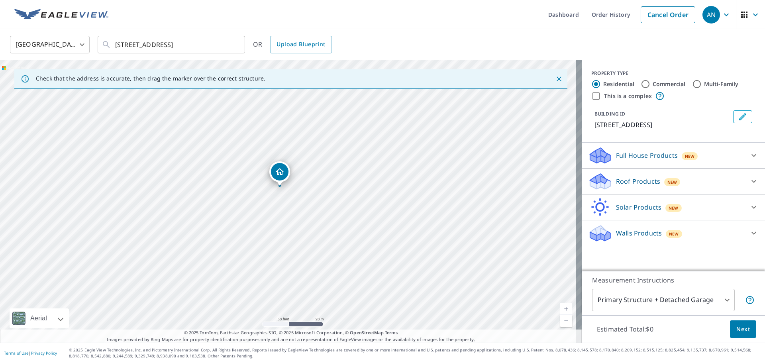
drag, startPoint x: 300, startPoint y: 182, endPoint x: 286, endPoint y: 216, distance: 37.0
click at [286, 216] on div "[STREET_ADDRESS]" at bounding box center [291, 201] width 582 height 283
click at [641, 85] on input "Commercial" at bounding box center [646, 84] width 10 height 10
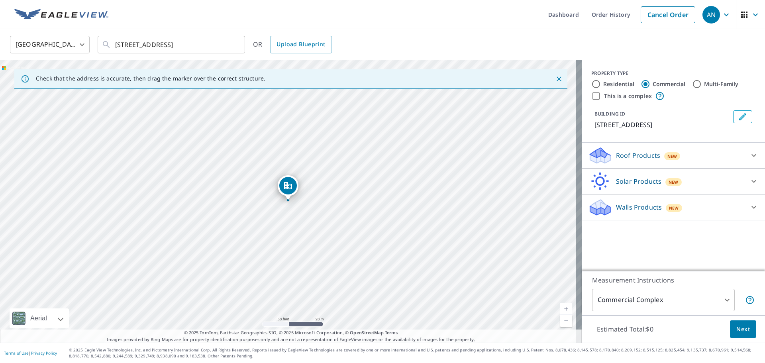
click at [639, 160] on p "Roof Products" at bounding box center [638, 156] width 44 height 10
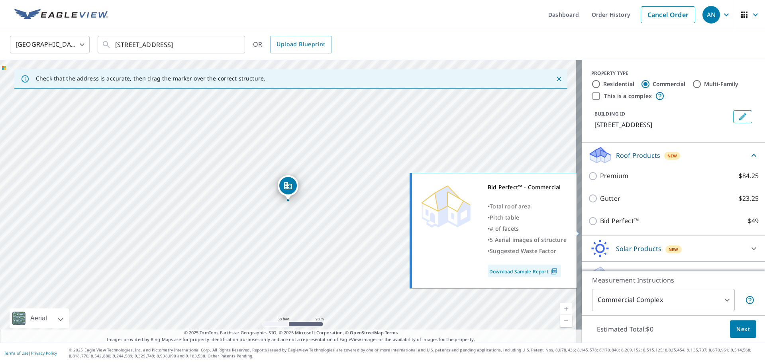
click at [608, 226] on p "Bid Perfect™" at bounding box center [619, 221] width 39 height 10
click at [600, 226] on input "Bid Perfect™ $49" at bounding box center [594, 221] width 12 height 10
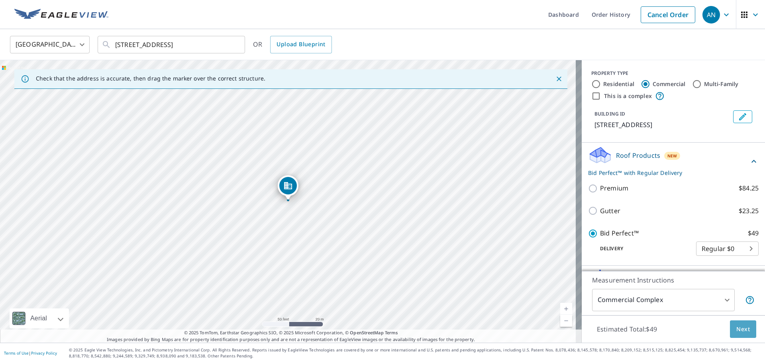
click at [748, 331] on button "Next" at bounding box center [743, 329] width 26 height 18
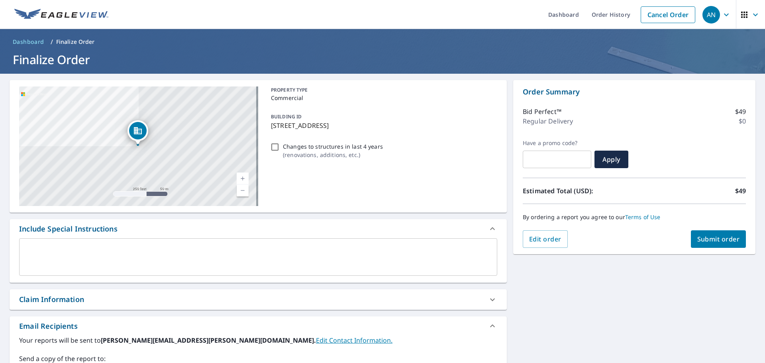
click at [188, 243] on div "x ​" at bounding box center [258, 256] width 478 height 37
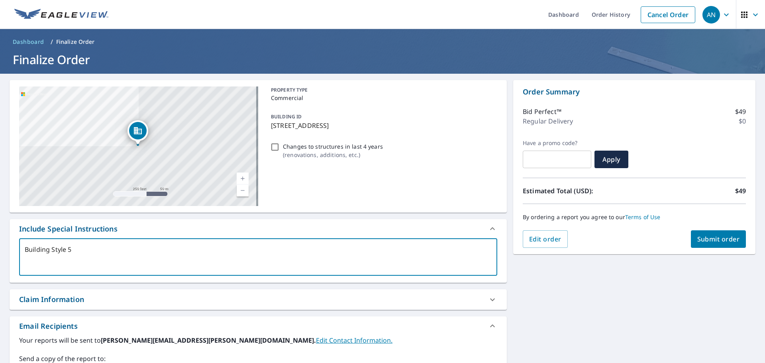
click at [534, 307] on div "[STREET_ADDRESS] A standard road map Aerial A detailed look from above Labels L…" at bounding box center [382, 278] width 765 height 408
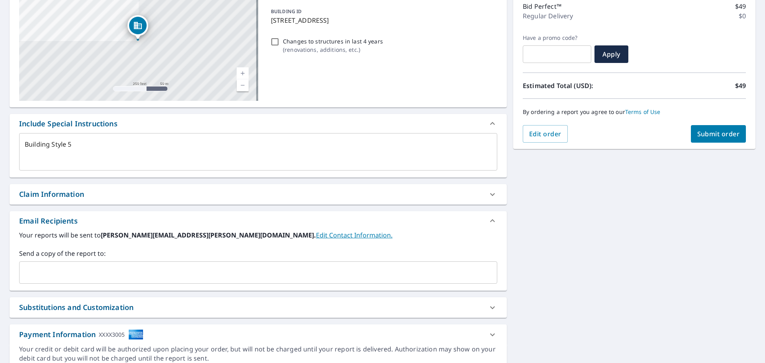
scroll to position [120, 0]
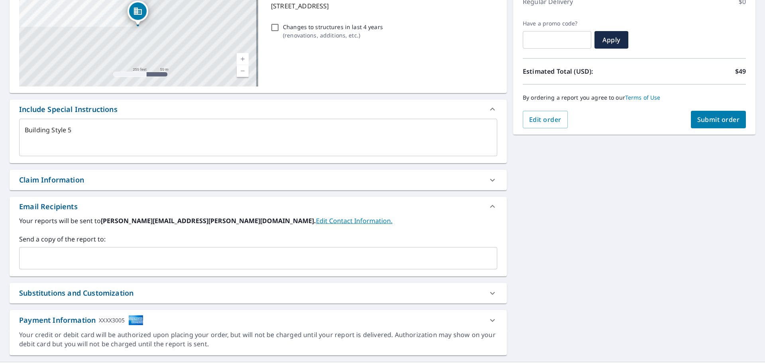
click at [261, 252] on input "text" at bounding box center [252, 258] width 459 height 15
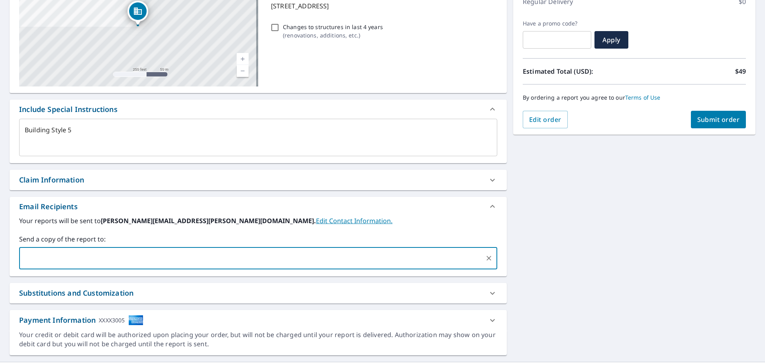
click at [358, 217] on label "Your reports will be sent to [PERSON_NAME][EMAIL_ADDRESS][PERSON_NAME][DOMAIN_N…" at bounding box center [258, 221] width 478 height 10
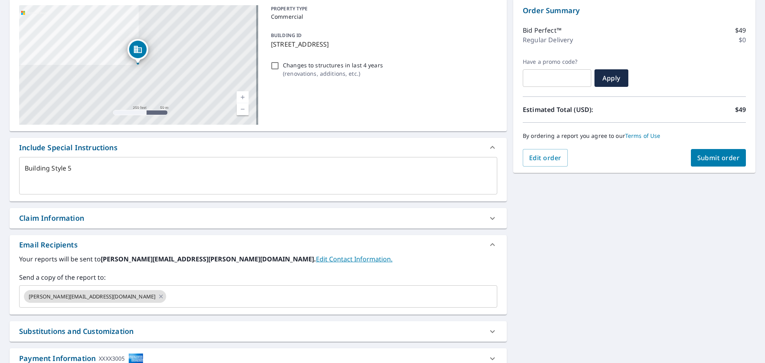
scroll to position [80, 0]
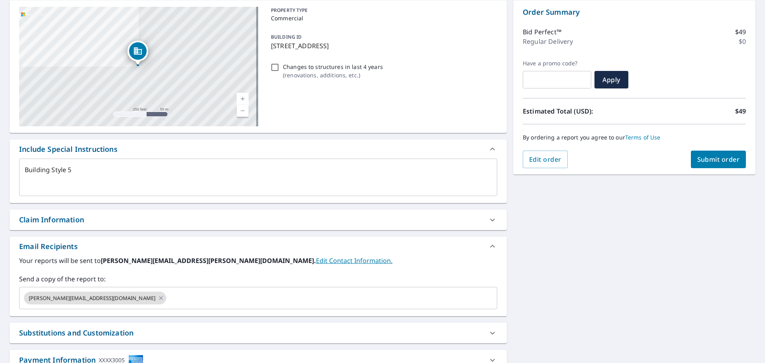
click at [711, 156] on span "Submit order" at bounding box center [719, 159] width 43 height 9
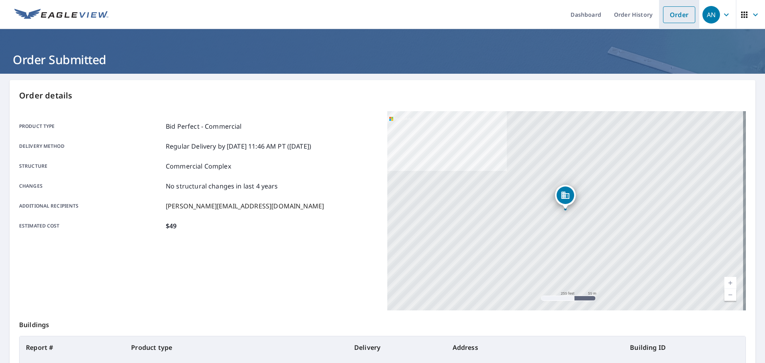
click at [692, 17] on li "Order" at bounding box center [679, 14] width 40 height 29
click at [667, 19] on link "Order" at bounding box center [679, 14] width 32 height 17
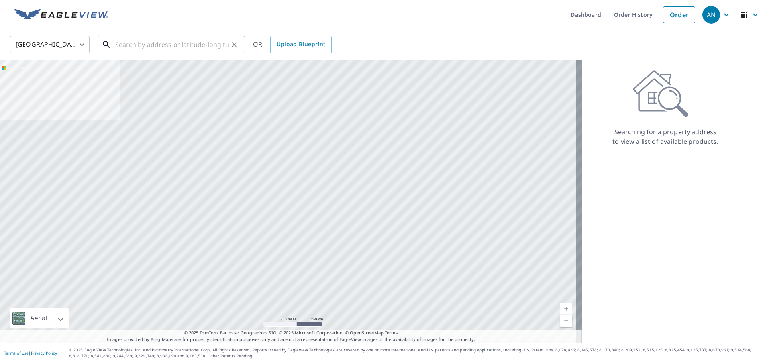
click at [171, 41] on input "text" at bounding box center [172, 44] width 114 height 22
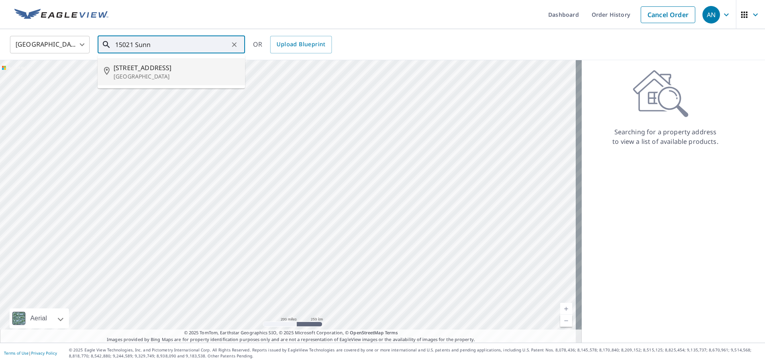
click at [150, 71] on span "[STREET_ADDRESS]" at bounding box center [176, 68] width 125 height 10
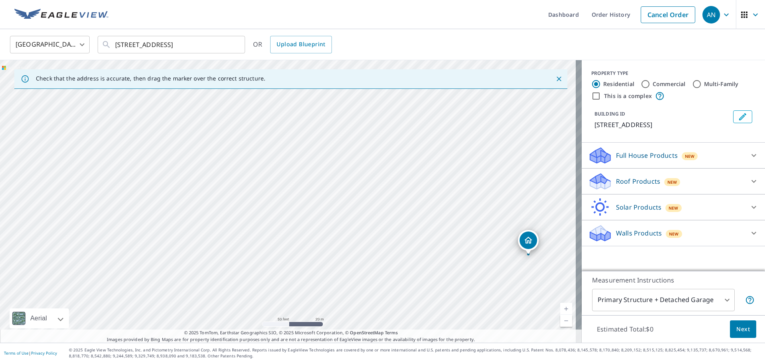
drag, startPoint x: 368, startPoint y: 224, endPoint x: 309, endPoint y: 222, distance: 59.0
click at [309, 222] on div "[STREET_ADDRESS]" at bounding box center [291, 201] width 582 height 283
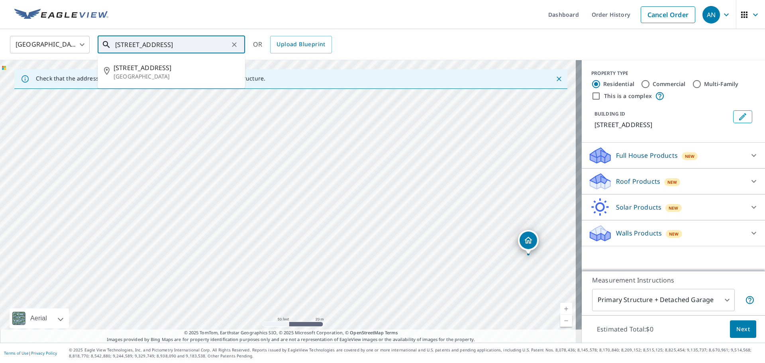
click at [218, 43] on input "[STREET_ADDRESS]" at bounding box center [172, 44] width 114 height 22
drag, startPoint x: 134, startPoint y: 41, endPoint x: 294, endPoint y: 47, distance: 159.9
click at [294, 47] on div "[GEOGRAPHIC_DATA] [GEOGRAPHIC_DATA] ​ [STREET_ADDRESS] ​ [STREET_ADDRESS] OR Up…" at bounding box center [380, 44] width 752 height 19
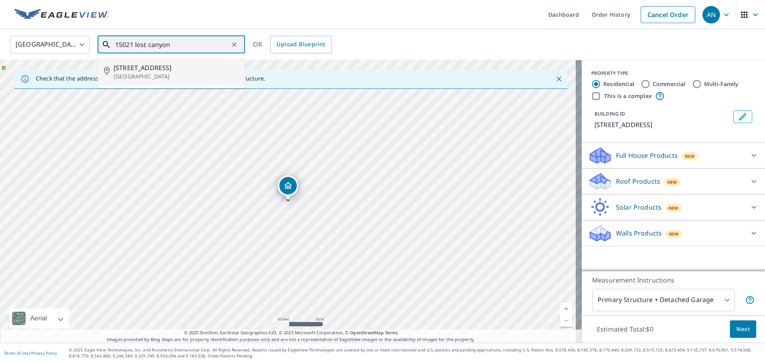
click at [172, 73] on p "[GEOGRAPHIC_DATA]" at bounding box center [176, 77] width 125 height 8
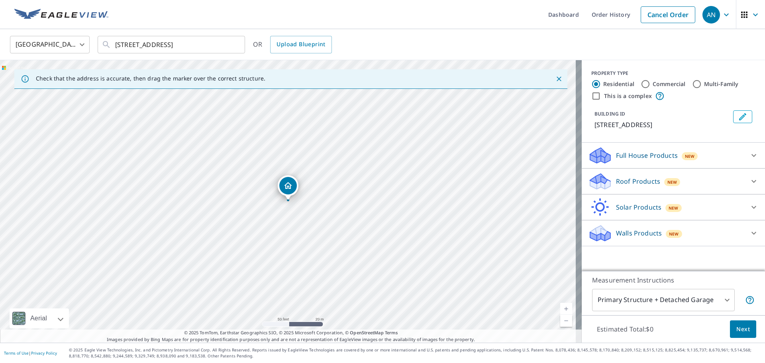
click at [642, 83] on input "Commercial" at bounding box center [646, 84] width 10 height 10
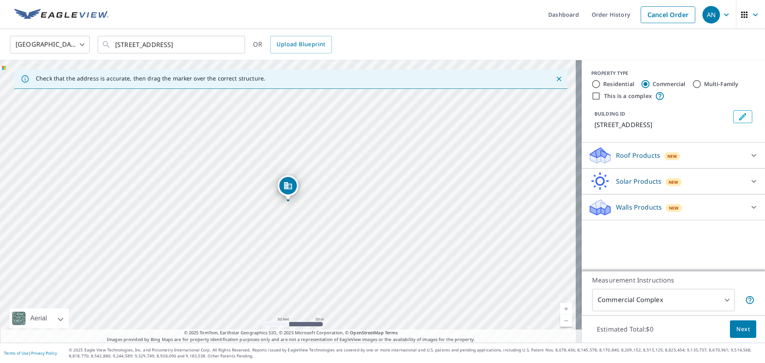
click at [635, 160] on p "Roof Products" at bounding box center [638, 156] width 44 height 10
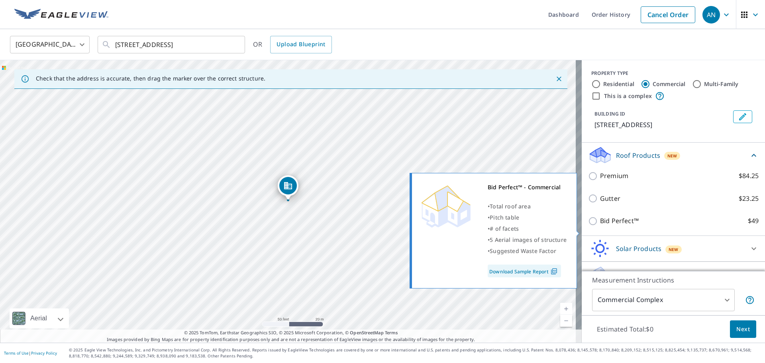
click at [611, 226] on p "Bid Perfect™" at bounding box center [619, 221] width 39 height 10
click at [600, 226] on input "Bid Perfect™ $49" at bounding box center [594, 221] width 12 height 10
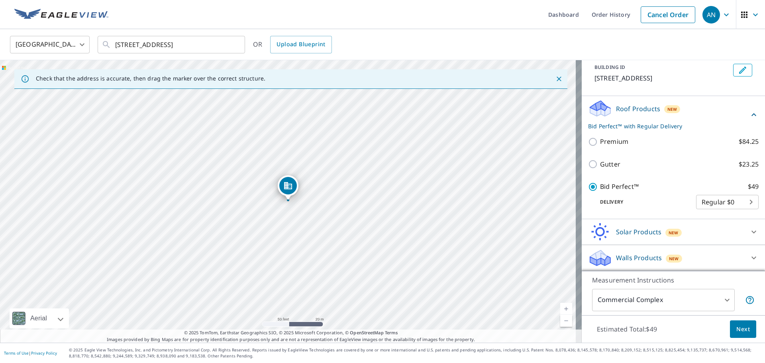
scroll to position [56, 0]
click at [741, 328] on span "Next" at bounding box center [744, 329] width 14 height 10
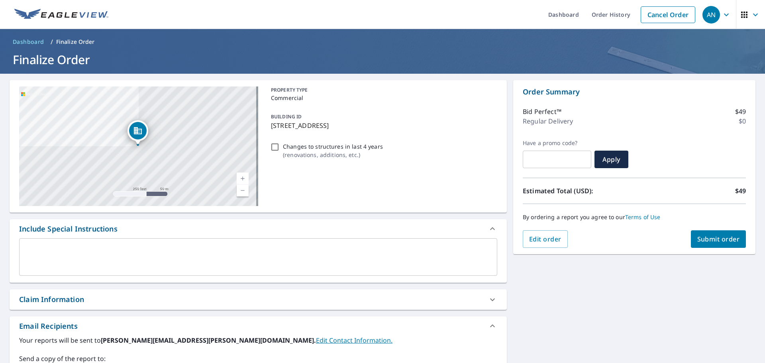
click at [180, 259] on textarea at bounding box center [258, 257] width 467 height 23
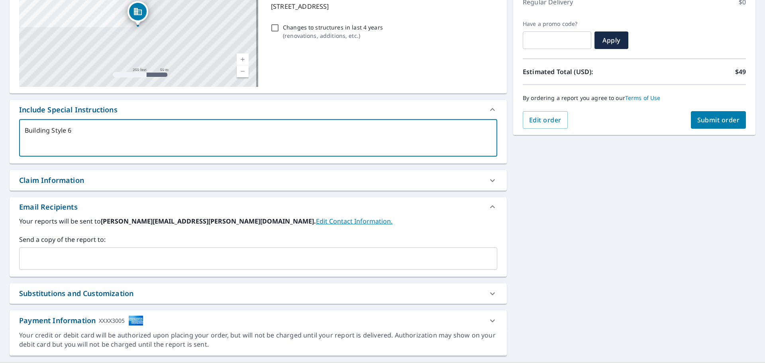
scroll to position [120, 0]
click at [262, 252] on input "text" at bounding box center [252, 258] width 459 height 15
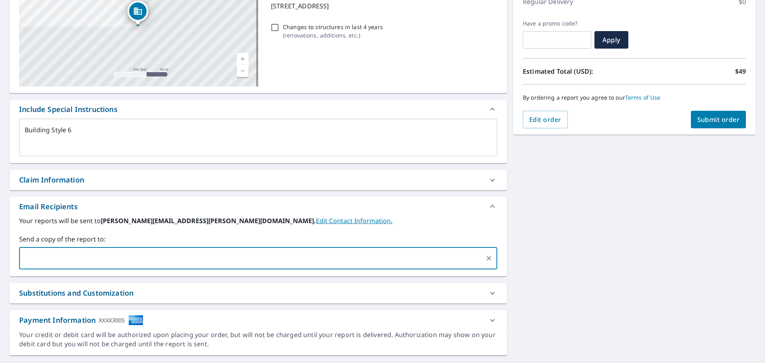
click at [621, 242] on div "[STREET_ADDRESS] A standard road map Aerial A detailed look from above Labels L…" at bounding box center [382, 158] width 765 height 408
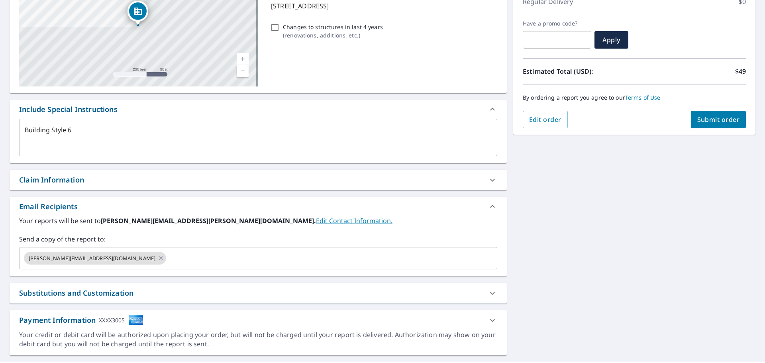
click at [704, 114] on button "Submit order" at bounding box center [718, 120] width 55 height 18
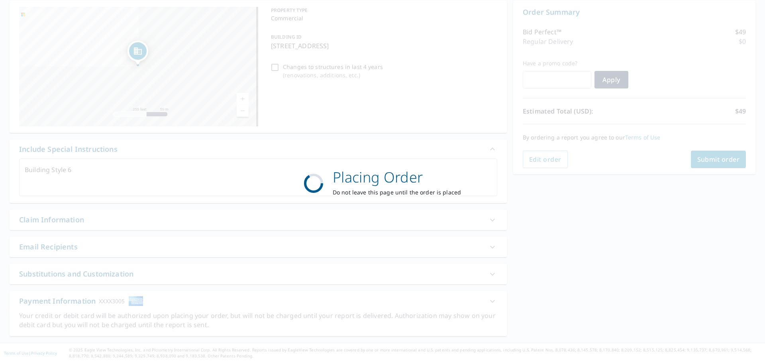
scroll to position [80, 0]
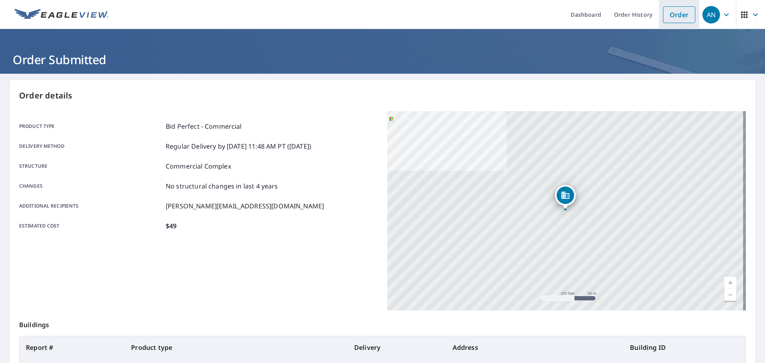
click at [663, 16] on link "Order" at bounding box center [679, 14] width 32 height 17
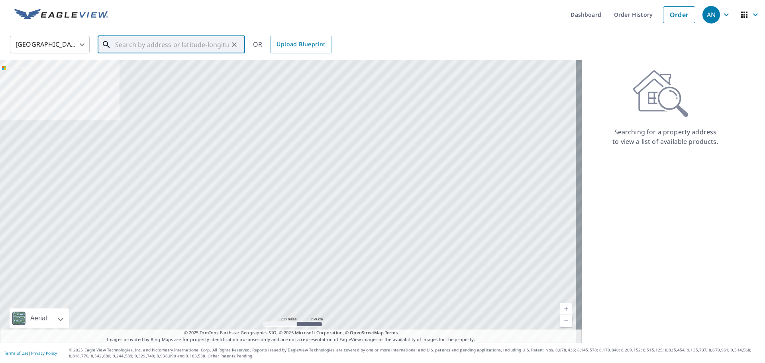
click at [167, 41] on input "text" at bounding box center [172, 44] width 114 height 22
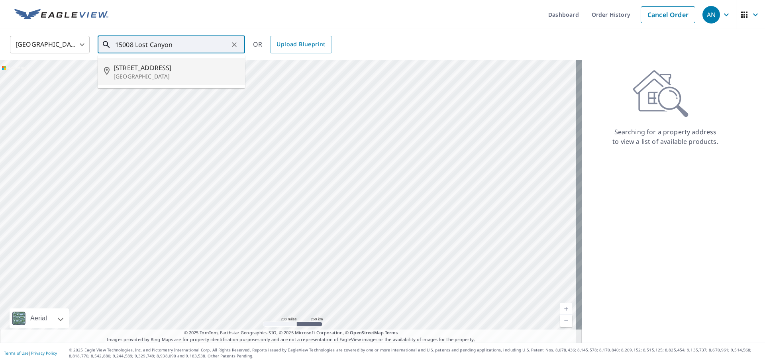
click at [130, 77] on p "[GEOGRAPHIC_DATA]" at bounding box center [176, 77] width 125 height 8
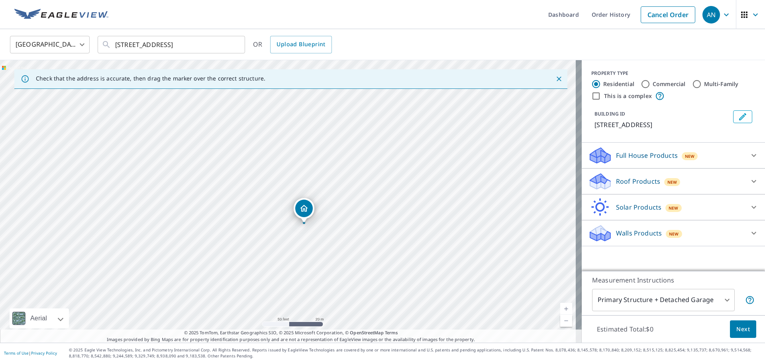
drag, startPoint x: 309, startPoint y: 218, endPoint x: 319, endPoint y: 248, distance: 31.0
click at [319, 248] on div "[STREET_ADDRESS]" at bounding box center [291, 201] width 582 height 283
click at [668, 84] on label "Commercial" at bounding box center [669, 84] width 33 height 8
click at [650, 84] on input "Commercial" at bounding box center [646, 84] width 10 height 10
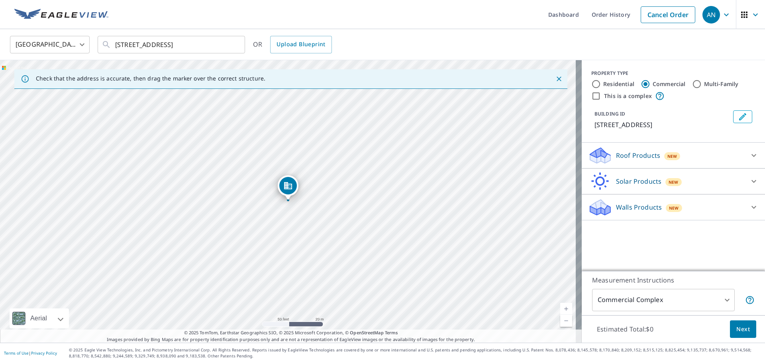
click at [624, 165] on div "Roof Products New" at bounding box center [666, 155] width 156 height 19
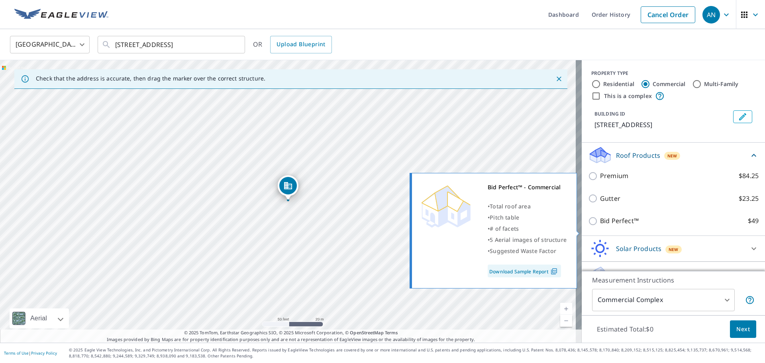
click at [613, 226] on p "Bid Perfect™" at bounding box center [619, 221] width 39 height 10
click at [600, 226] on input "Bid Perfect™ $49" at bounding box center [594, 221] width 12 height 10
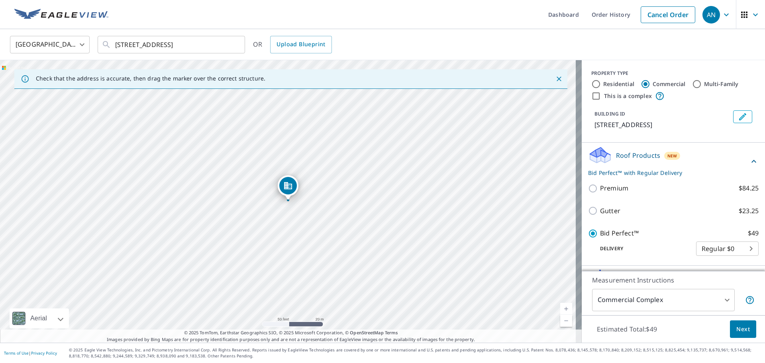
click at [737, 326] on span "Next" at bounding box center [744, 329] width 14 height 10
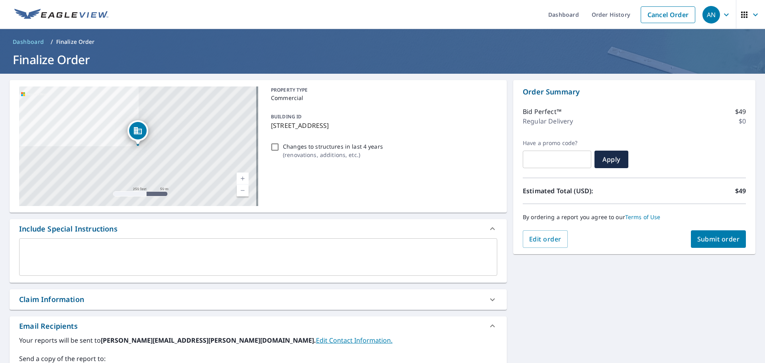
click at [345, 255] on textarea at bounding box center [258, 257] width 467 height 23
click at [536, 289] on div "[STREET_ADDRESS] A standard road map Aerial A detailed look from above Labels L…" at bounding box center [382, 278] width 765 height 408
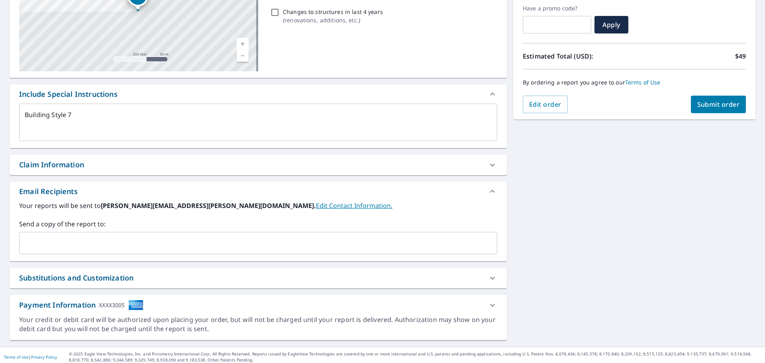
scroll to position [139, 0]
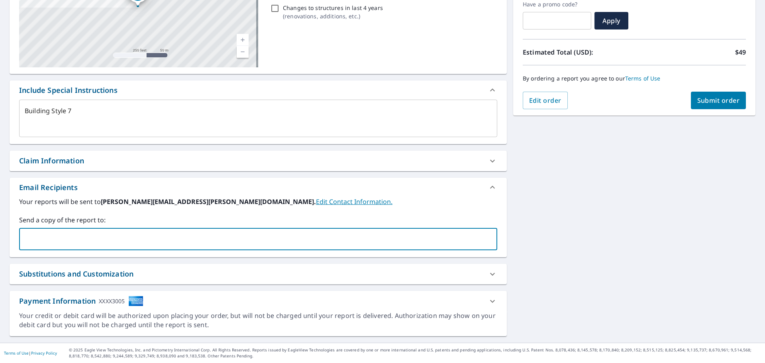
click at [287, 239] on input "text" at bounding box center [252, 239] width 459 height 15
click at [545, 231] on div "[STREET_ADDRESS] A standard road map Aerial A detailed look from above Labels L…" at bounding box center [382, 139] width 765 height 408
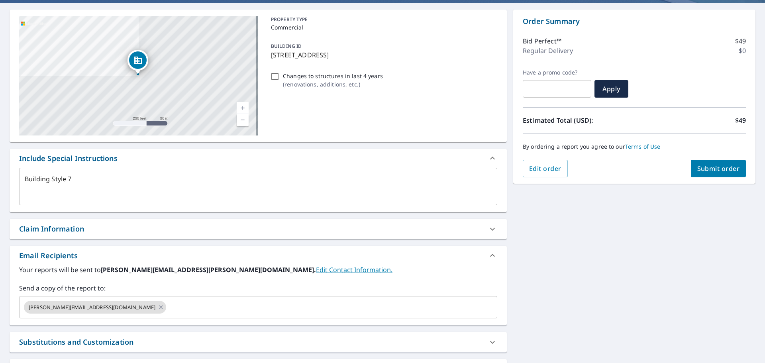
scroll to position [59, 0]
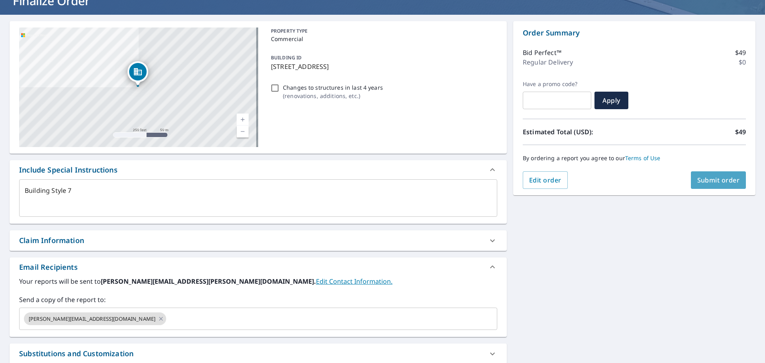
click at [717, 178] on span "Submit order" at bounding box center [719, 180] width 43 height 9
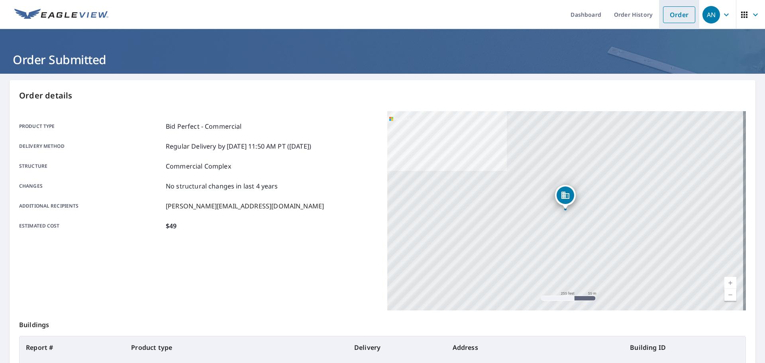
click at [680, 10] on link "Order" at bounding box center [679, 14] width 32 height 17
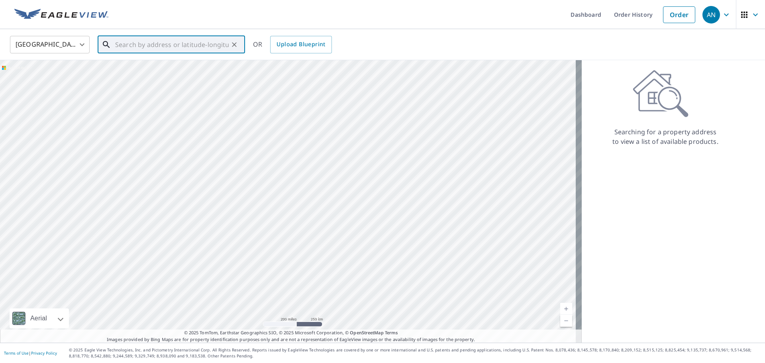
click at [141, 45] on input "text" at bounding box center [172, 44] width 114 height 22
paste input "[STREET_ADDRESS][US_STATE][PERSON_NAME]"
click at [146, 67] on span "1989 [US_STATE] Dr" at bounding box center [176, 68] width 125 height 10
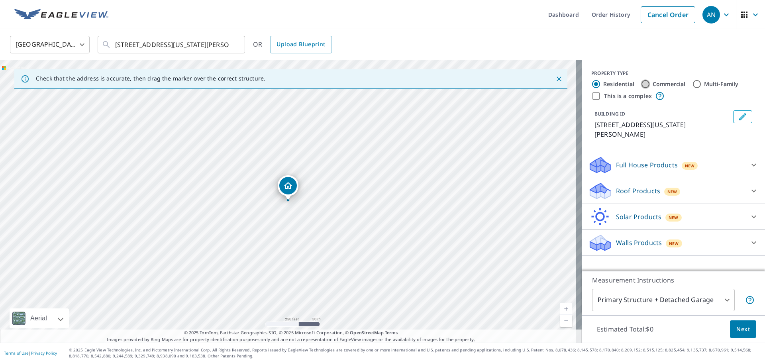
click at [641, 83] on input "Commercial" at bounding box center [646, 84] width 10 height 10
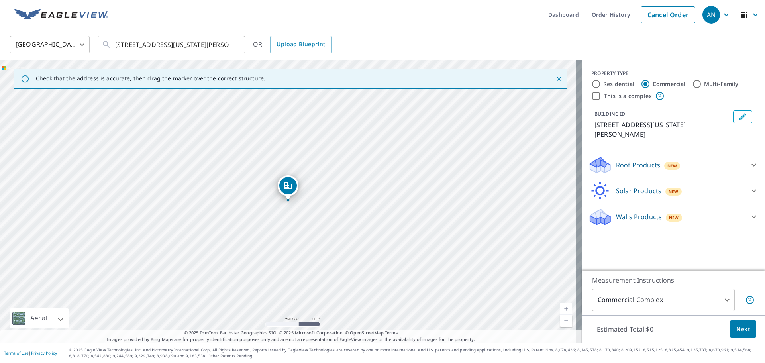
click at [622, 160] on p "Roof Products" at bounding box center [638, 165] width 44 height 10
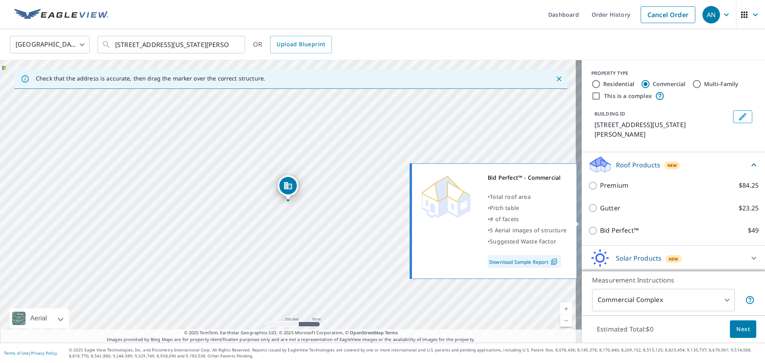
click at [606, 226] on p "Bid Perfect™" at bounding box center [619, 231] width 39 height 10
click at [600, 226] on input "Bid Perfect™ $49" at bounding box center [594, 231] width 12 height 10
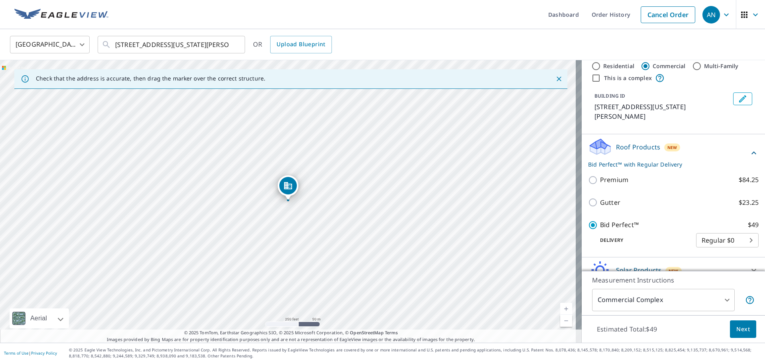
scroll to position [47, 0]
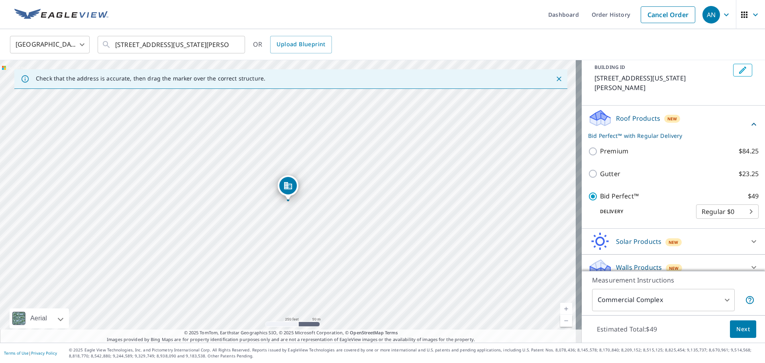
click at [743, 332] on span "Next" at bounding box center [744, 329] width 14 height 10
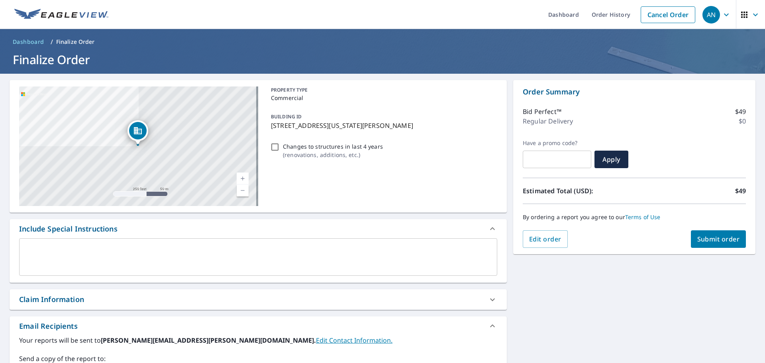
click at [395, 259] on textarea at bounding box center [258, 257] width 467 height 23
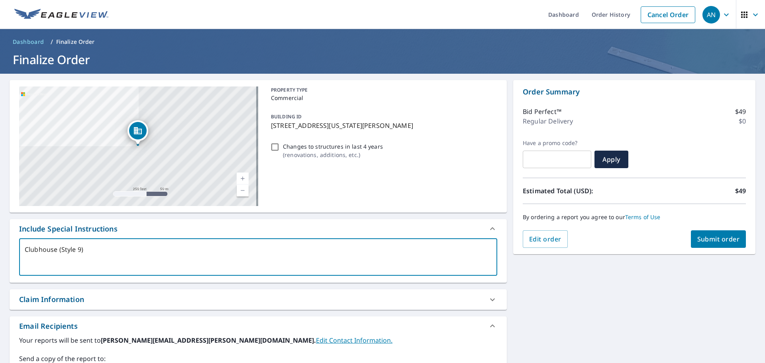
click at [570, 293] on div "[STREET_ADDRESS][US_STATE][PERSON_NAME] Aerial Road A standard road map Aerial …" at bounding box center [382, 278] width 765 height 408
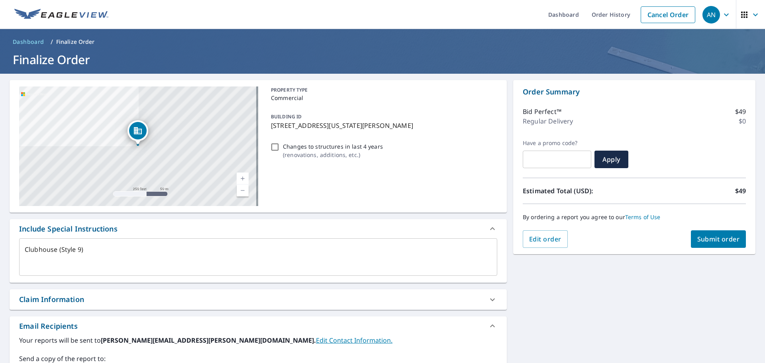
drag, startPoint x: 79, startPoint y: 248, endPoint x: 86, endPoint y: 251, distance: 7.0
click at [79, 249] on textarea "Clubhouse (Style 9)" at bounding box center [258, 257] width 467 height 23
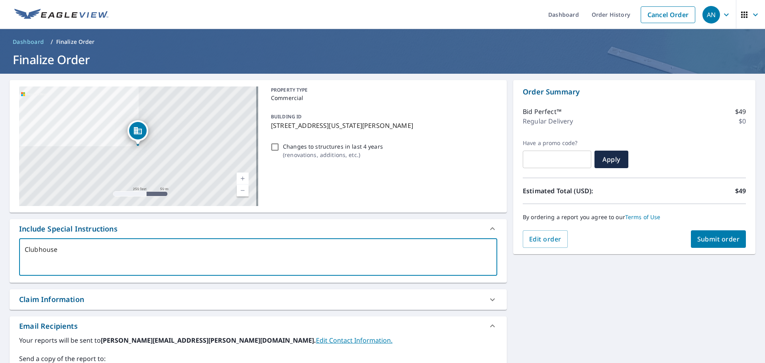
click at [598, 305] on div "[STREET_ADDRESS][US_STATE][PERSON_NAME] Aerial Road A standard road map Aerial …" at bounding box center [382, 278] width 765 height 408
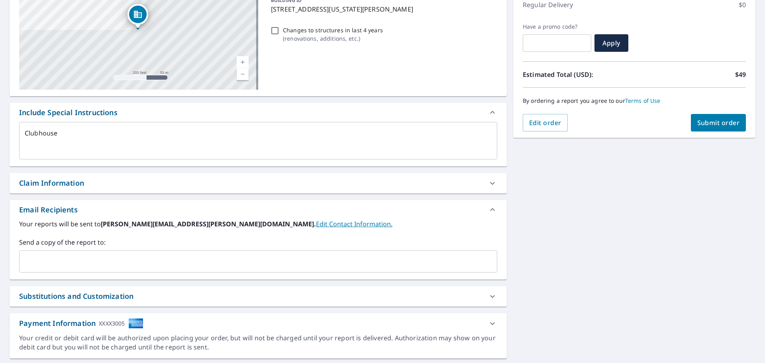
scroll to position [120, 0]
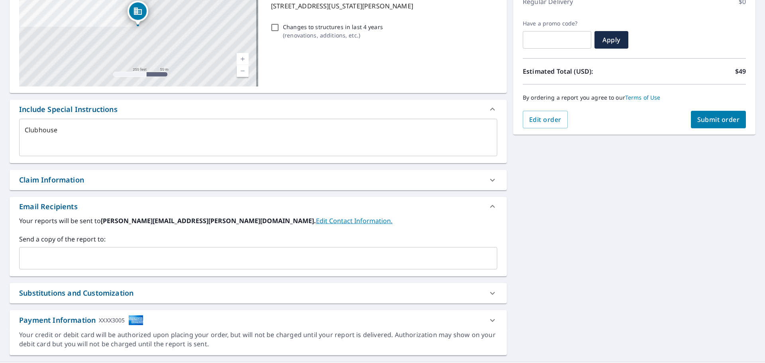
click at [318, 255] on input "text" at bounding box center [252, 258] width 459 height 15
click at [564, 241] on div "[STREET_ADDRESS][US_STATE][PERSON_NAME] Aerial Road A standard road map Aerial …" at bounding box center [382, 158] width 765 height 408
click at [709, 118] on span "Submit order" at bounding box center [719, 119] width 43 height 9
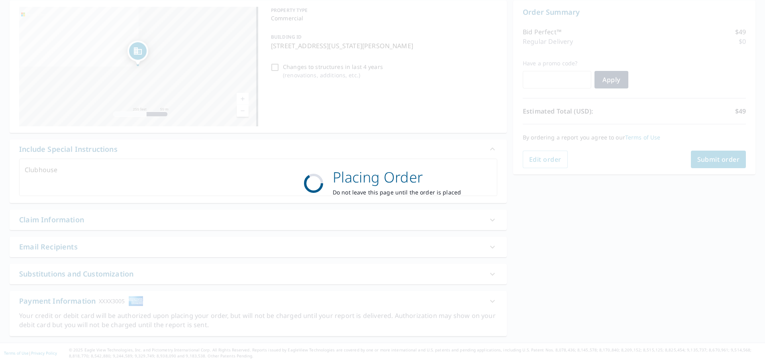
scroll to position [80, 0]
